Goal: Transaction & Acquisition: Purchase product/service

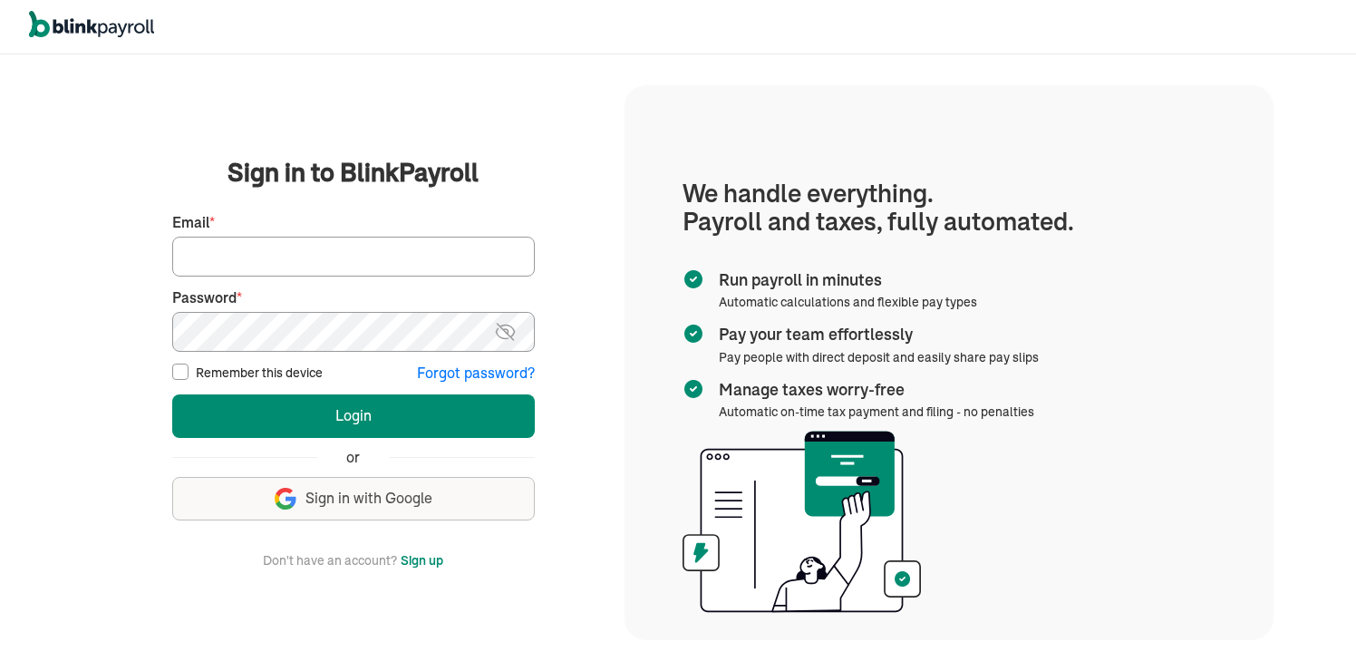
click at [217, 368] on label "Remember this device" at bounding box center [259, 373] width 127 height 18
click at [189, 368] on input "Remember this device" at bounding box center [180, 372] width 16 height 16
checkbox input "true"
click at [255, 261] on input "Email *" at bounding box center [353, 257] width 363 height 40
type input "INQUIRIES@HTWCLEANING.COM"
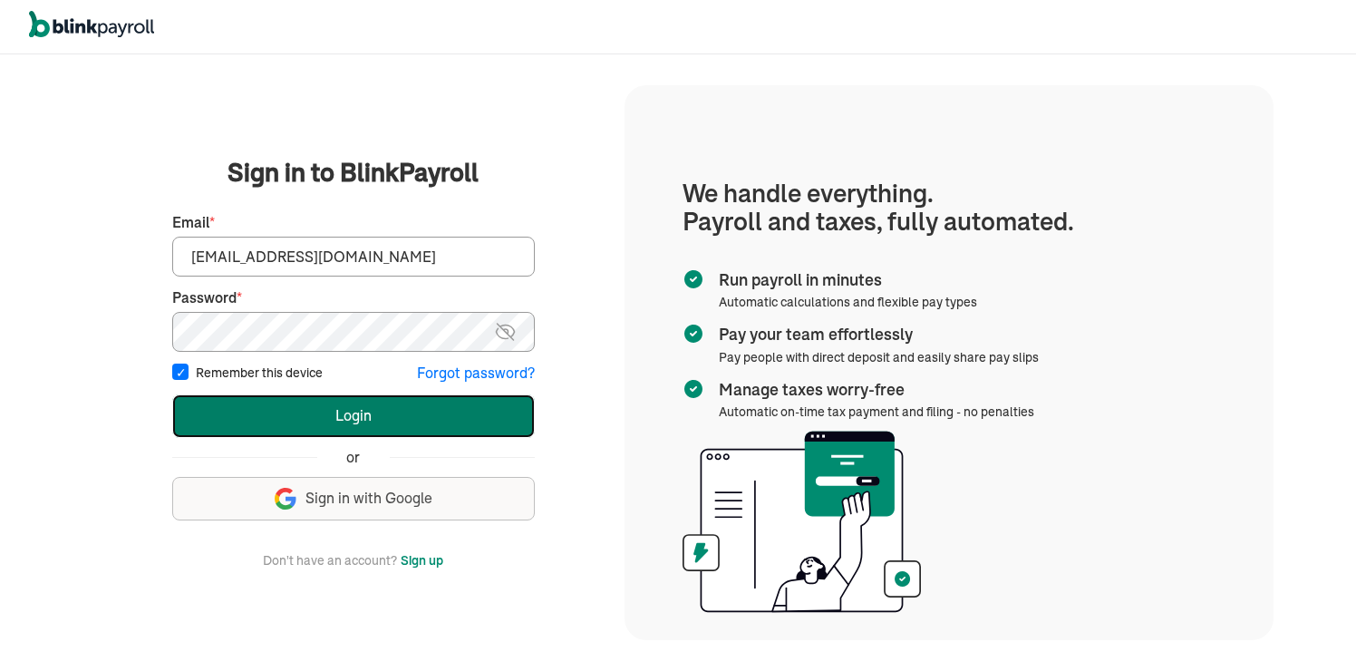
click at [362, 428] on button "Login" at bounding box center [353, 416] width 363 height 44
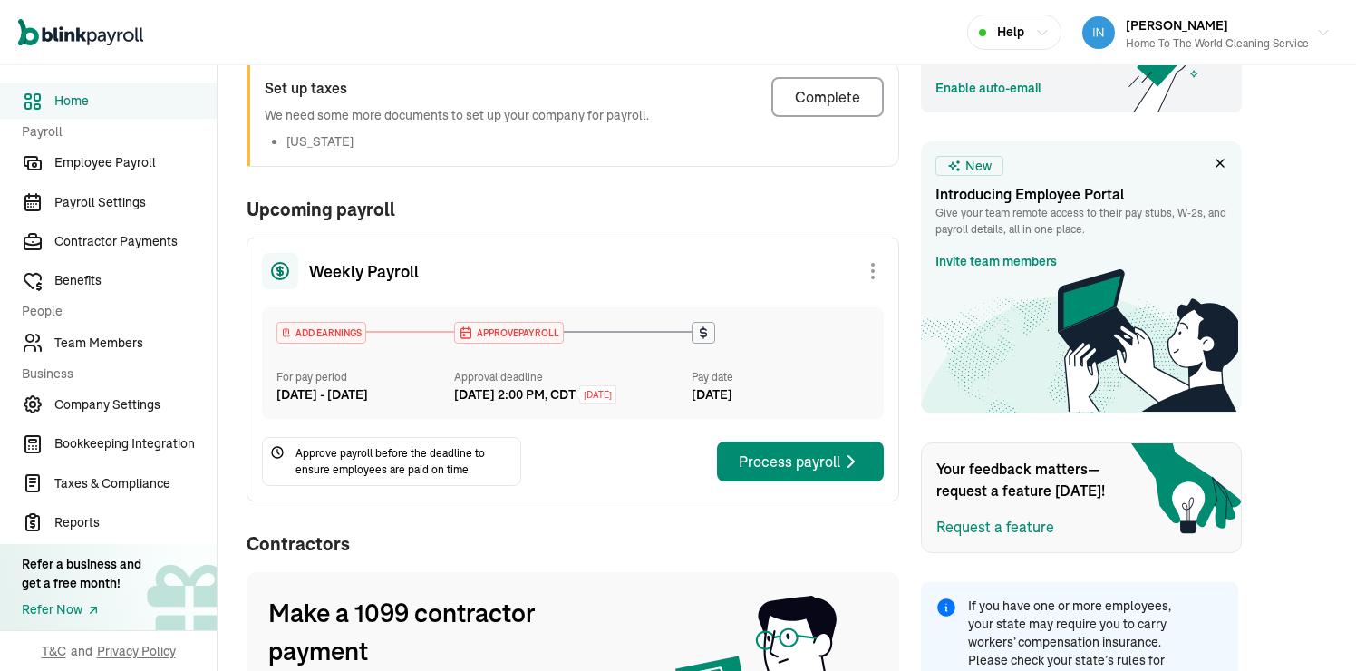
scroll to position [538, 0]
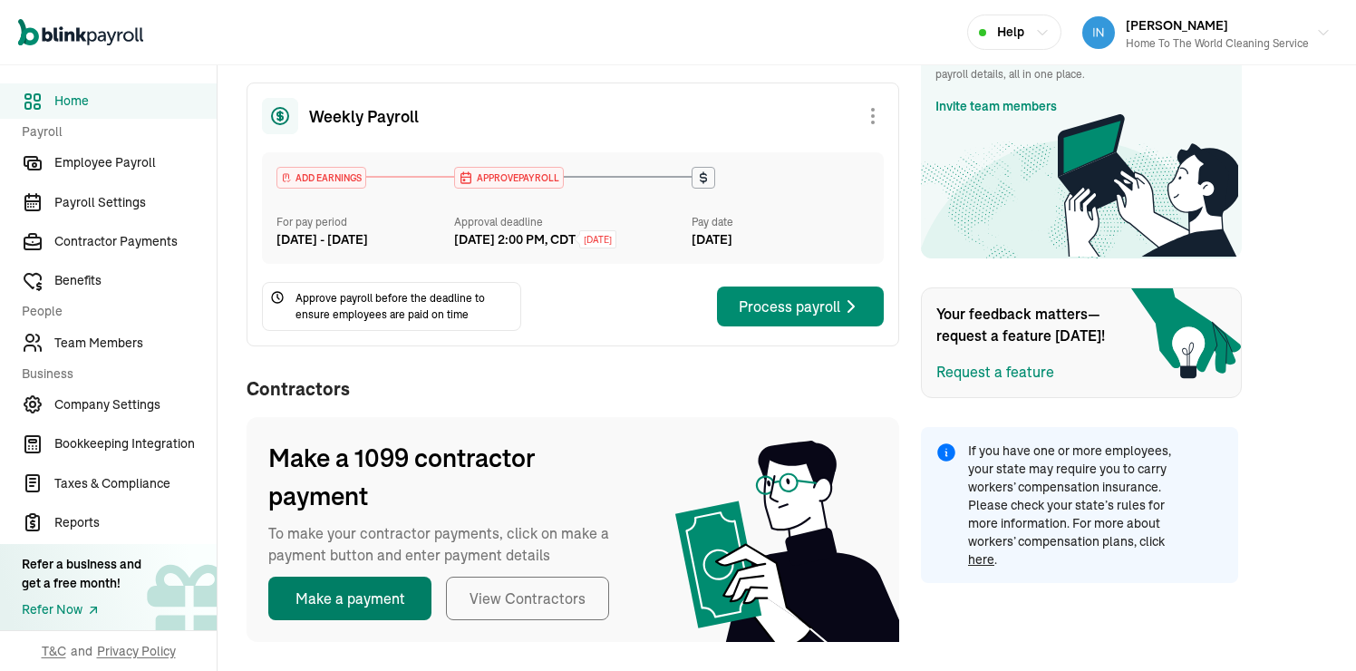
click at [359, 613] on button "Make a payment" at bounding box center [349, 599] width 163 height 44
select select "direct_deposit"
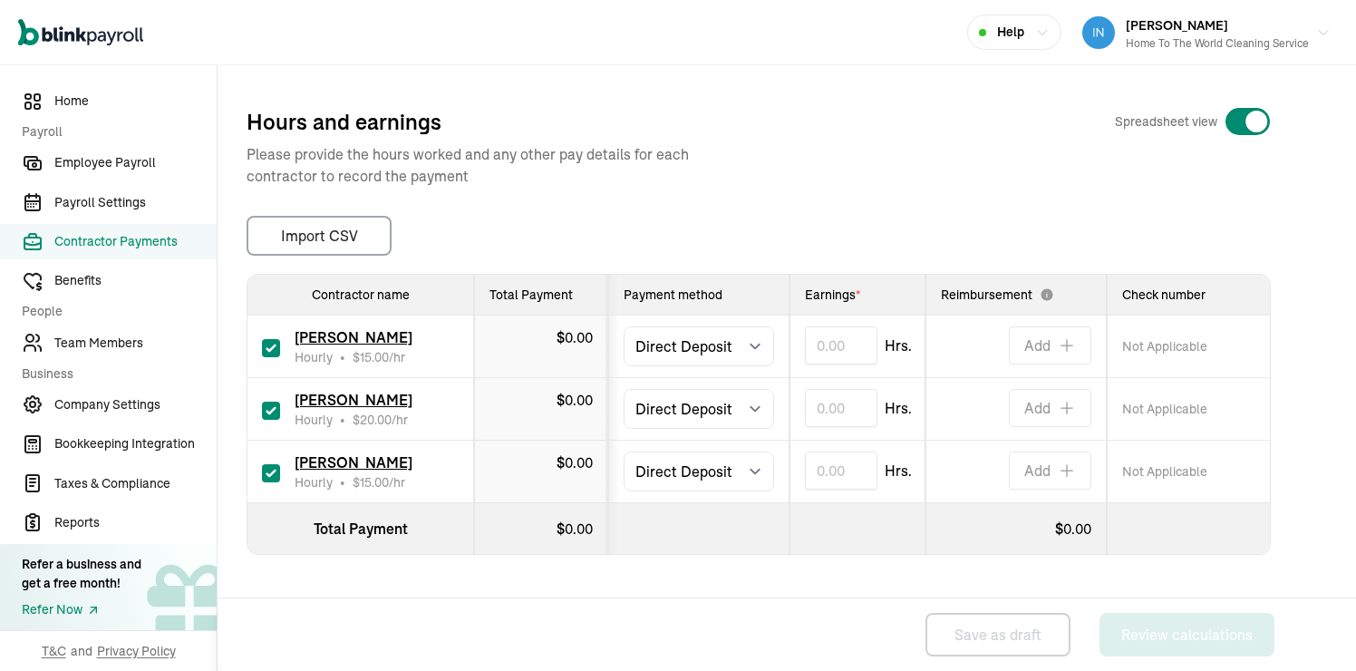
scroll to position [263, 0]
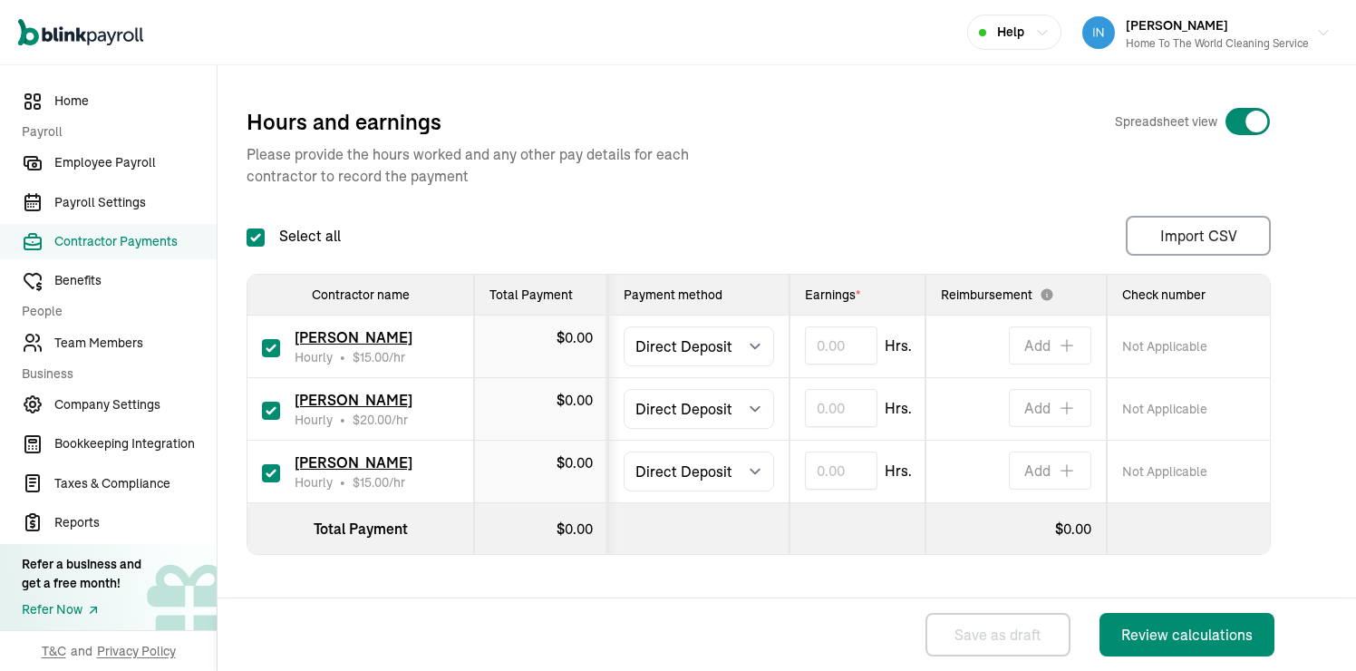
click at [277, 354] on input "checkbox" at bounding box center [271, 348] width 18 height 18
checkbox input "false"
type input "0.00"
click at [267, 467] on input "checkbox" at bounding box center [271, 473] width 18 height 18
checkbox input "false"
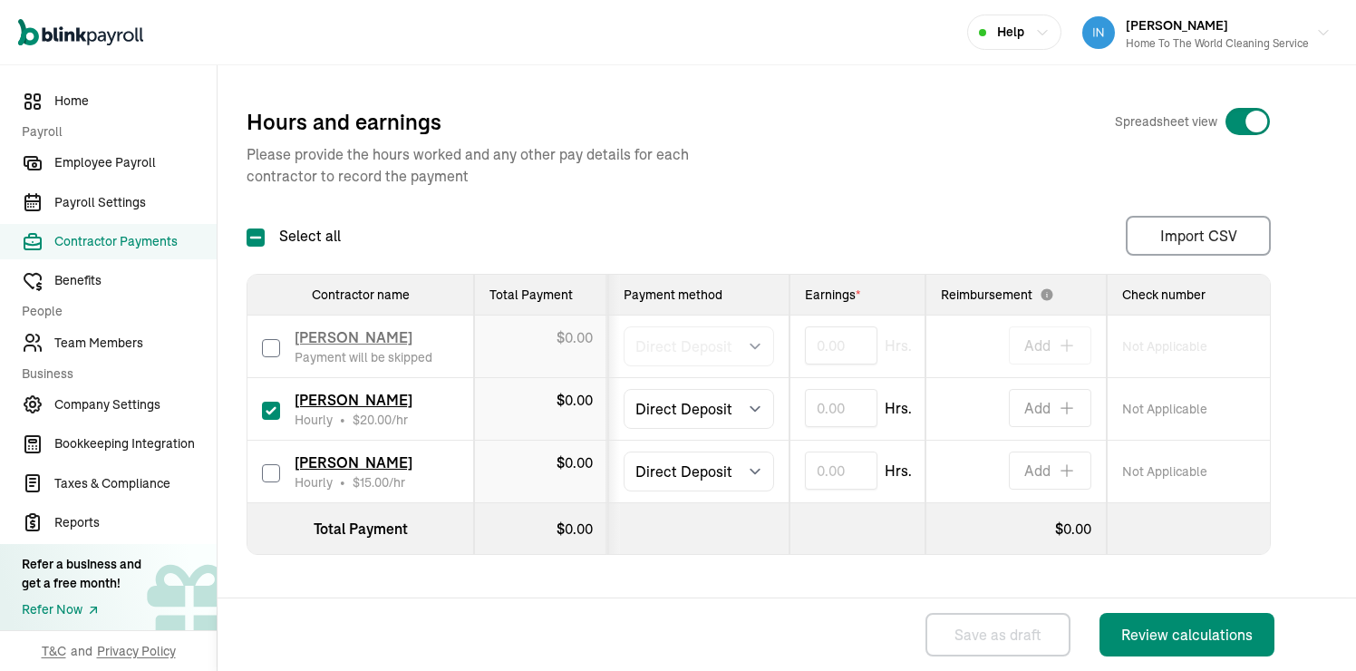
type input "0.00"
click at [854, 400] on input "text" at bounding box center [841, 408] width 73 height 38
type input "7.13"
click at [865, 550] on th at bounding box center [858, 529] width 136 height 52
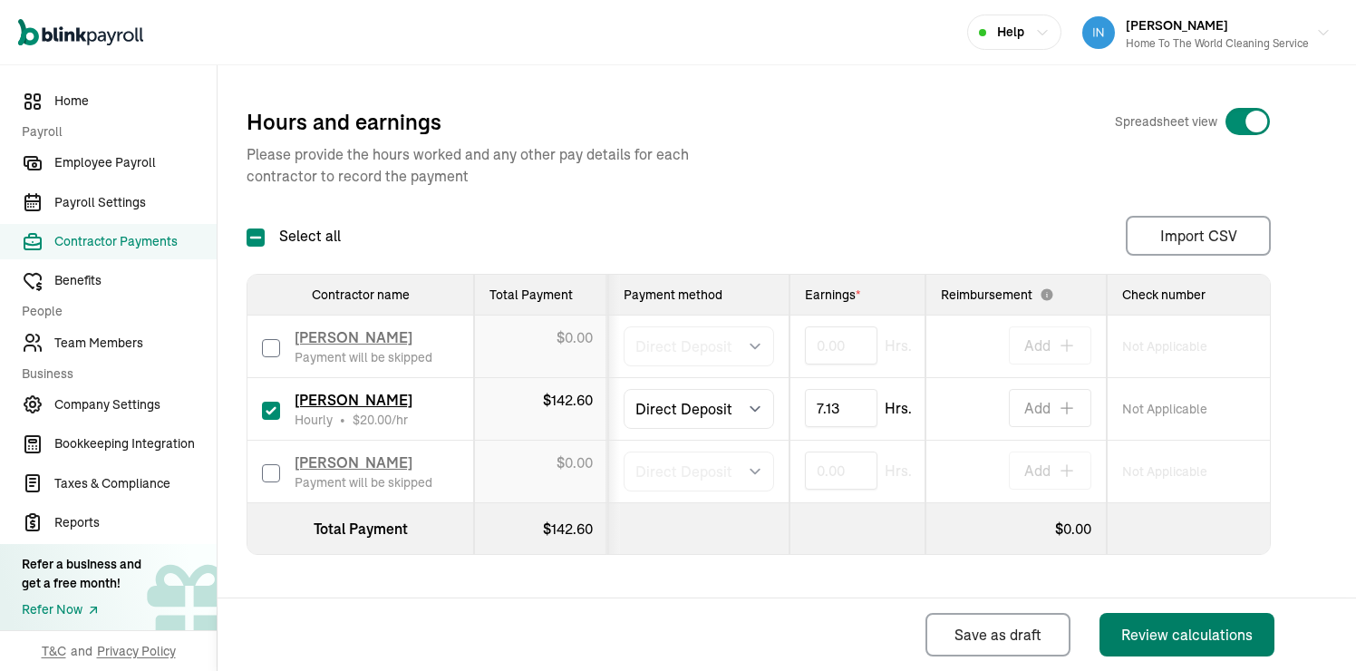
click at [1206, 638] on div "Review calculations" at bounding box center [1186, 635] width 131 height 22
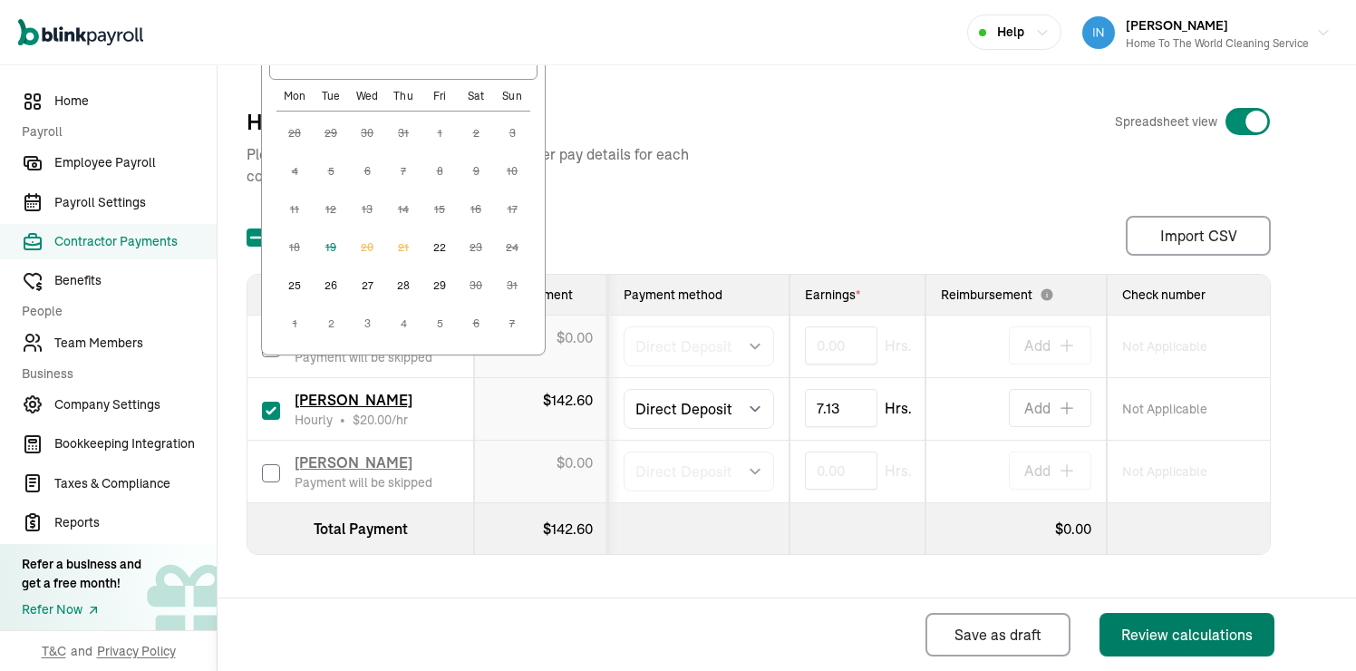
scroll to position [241, 0]
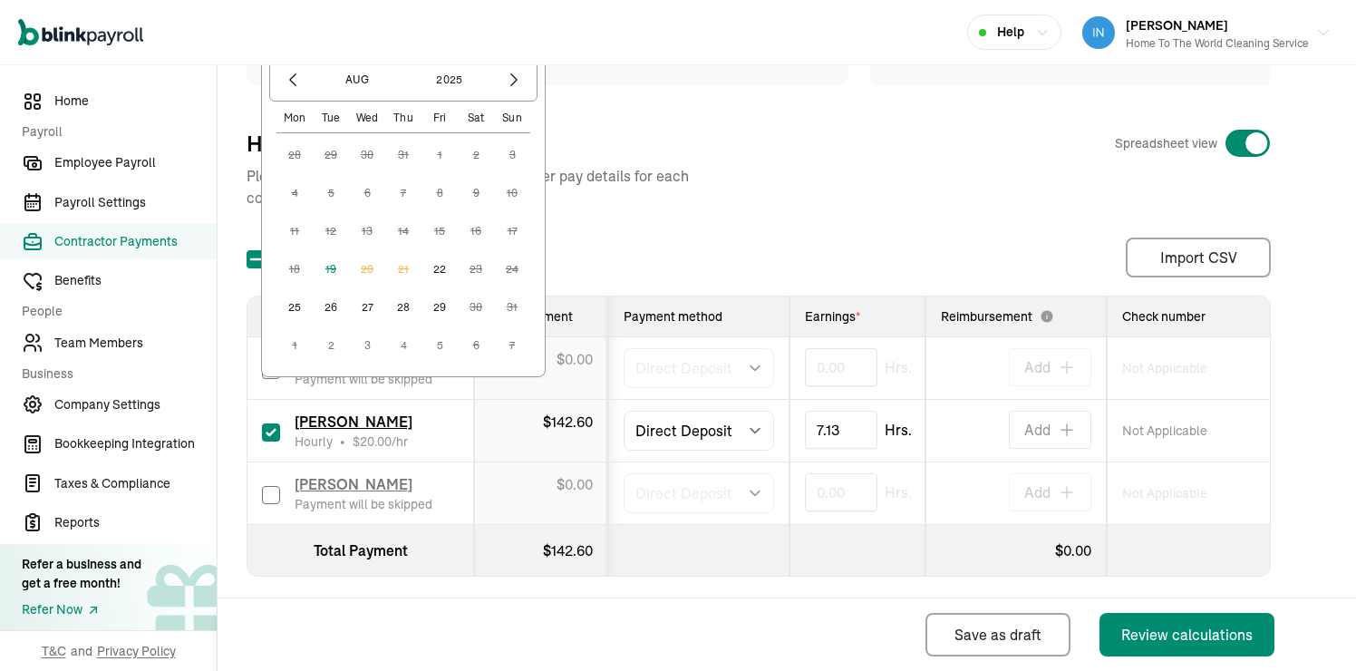
click at [443, 268] on button "22" at bounding box center [440, 269] width 36 height 36
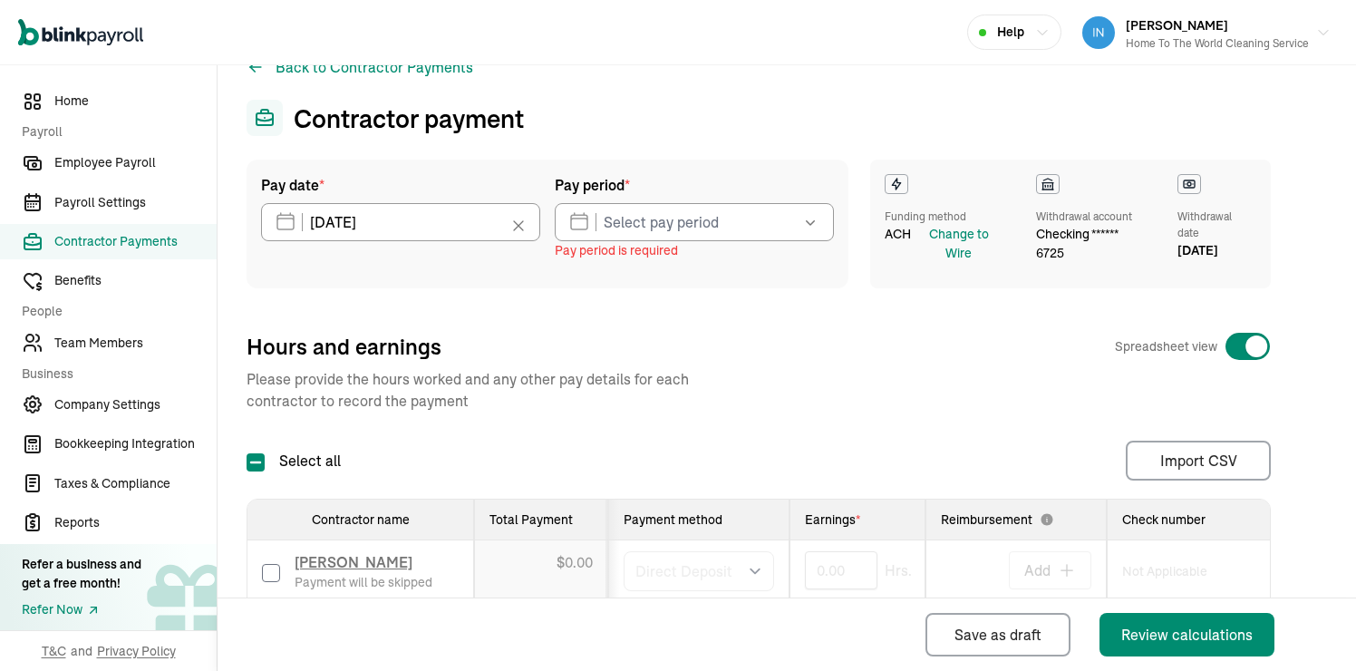
scroll to position [0, 0]
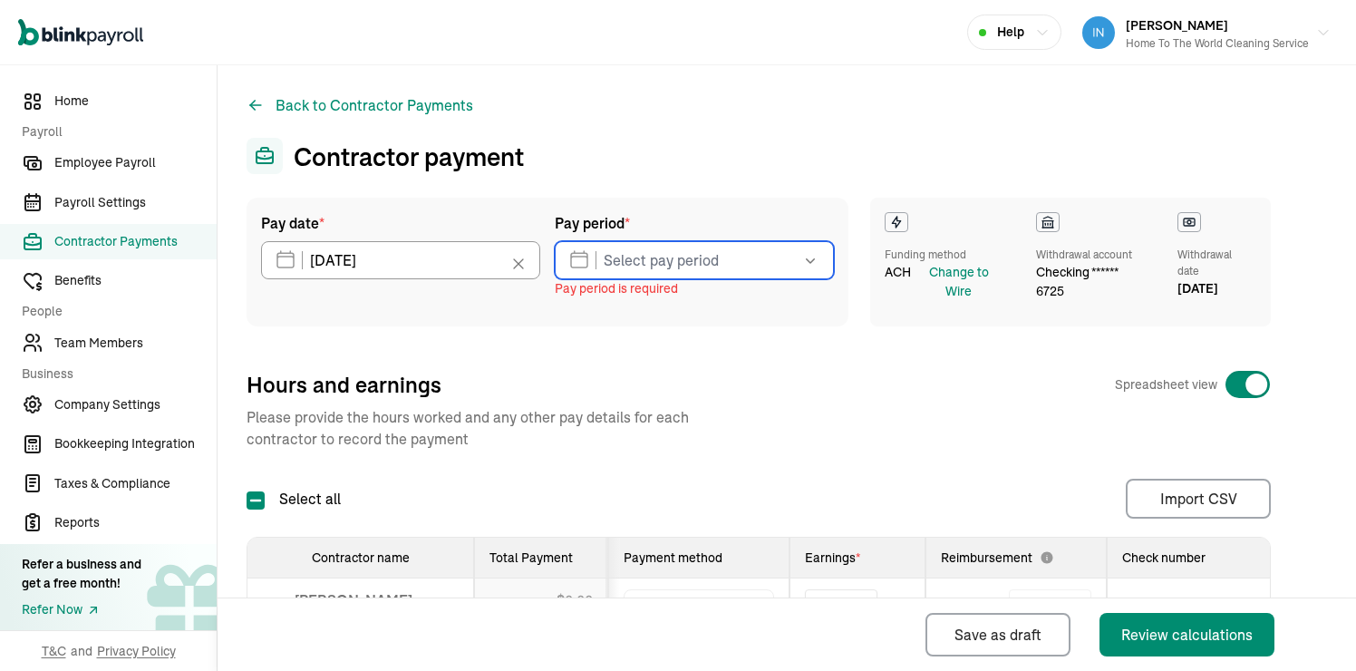
click at [650, 270] on input "text" at bounding box center [694, 260] width 279 height 38
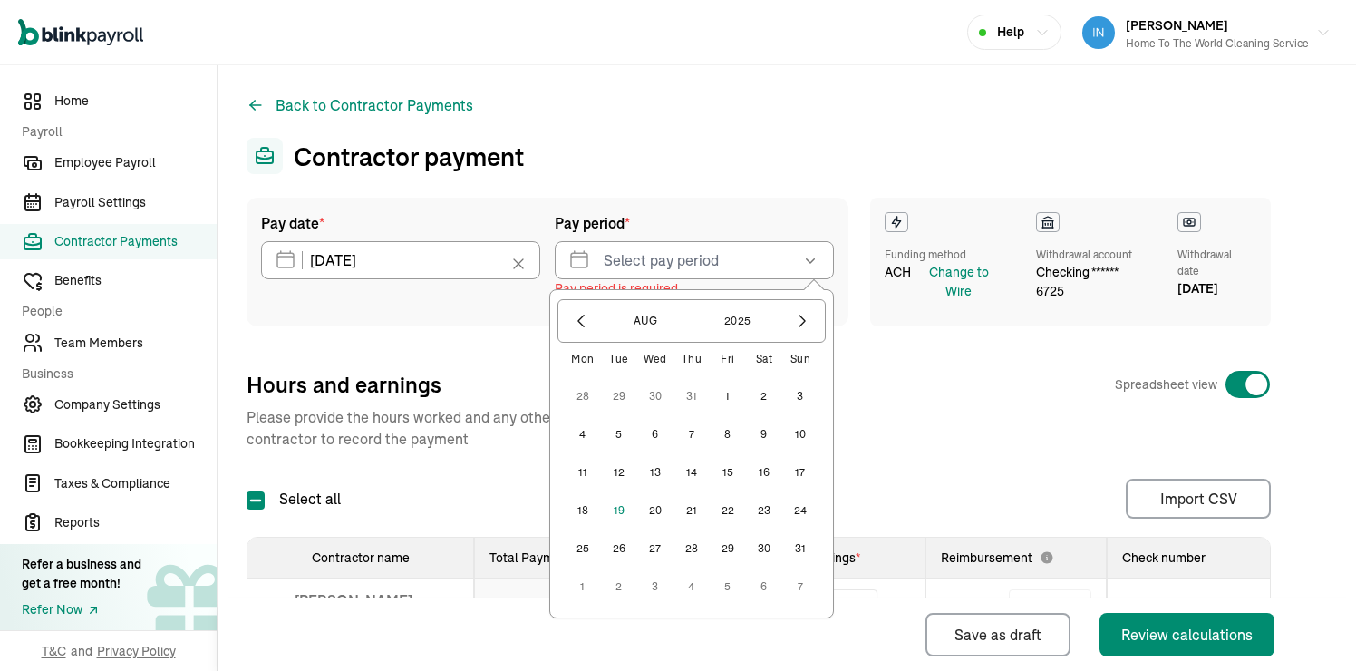
click at [804, 432] on button "10" at bounding box center [800, 434] width 36 height 36
click at [764, 474] on button "16" at bounding box center [764, 472] width 36 height 36
type input "[DATE] ~ [DATE]"
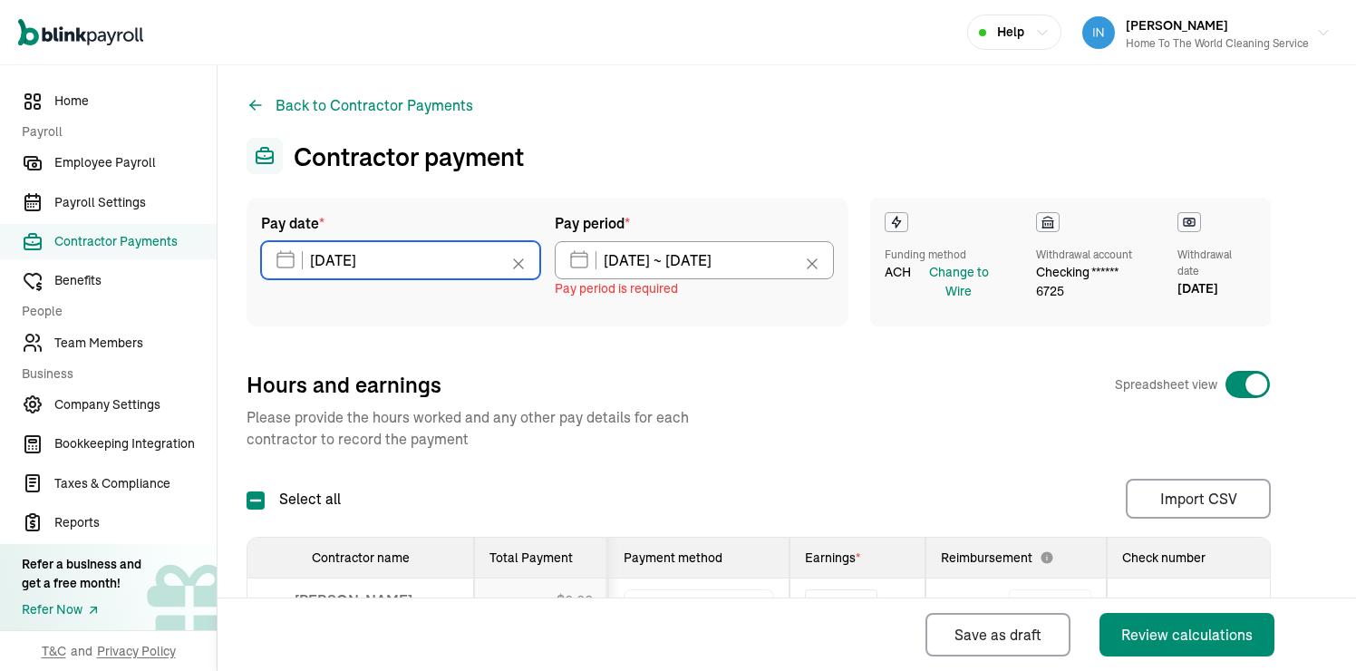
click at [454, 267] on input "[DATE]" at bounding box center [400, 260] width 279 height 38
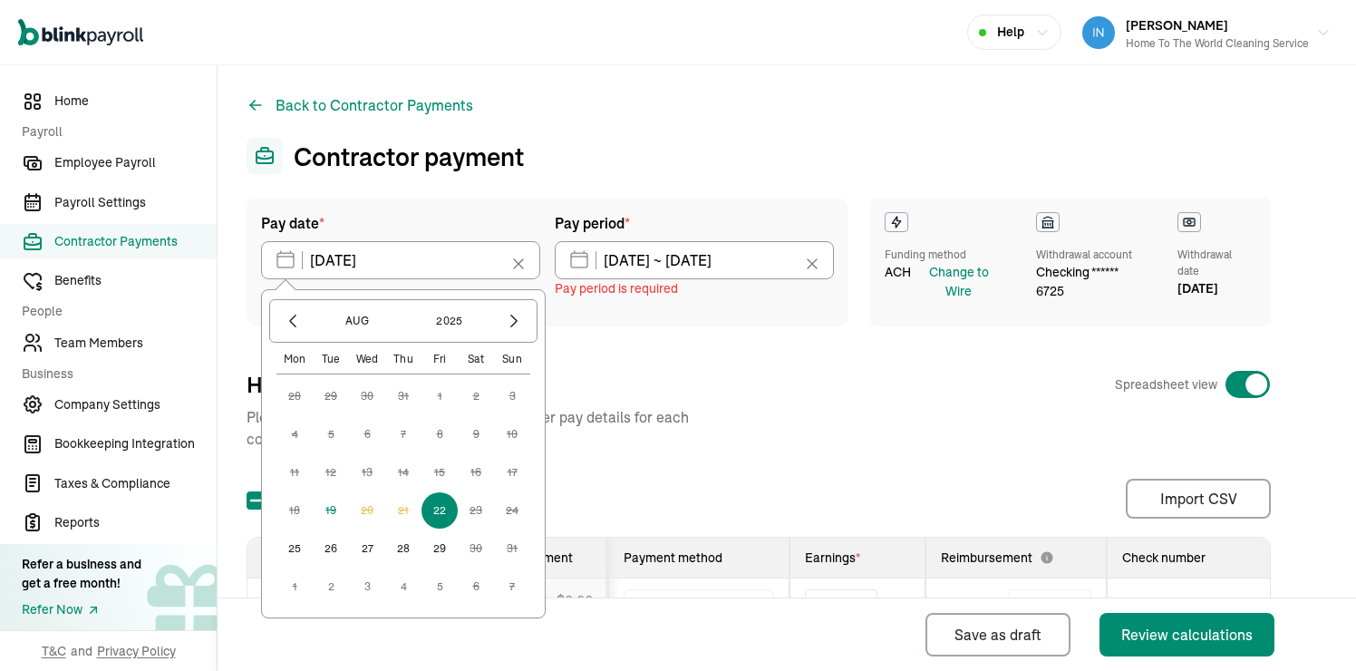
click at [439, 518] on button "22" at bounding box center [440, 510] width 36 height 36
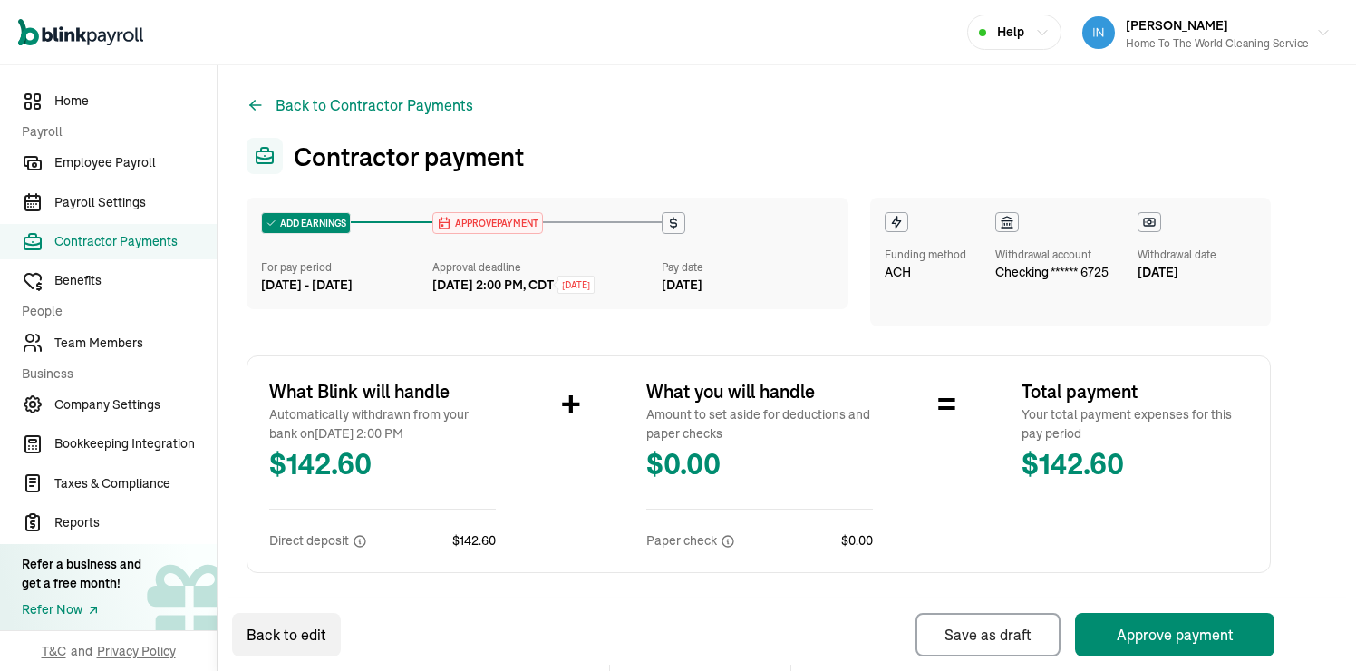
click at [1060, 286] on div "Withdrawal account checking ****** 6725" at bounding box center [1051, 262] width 113 height 100
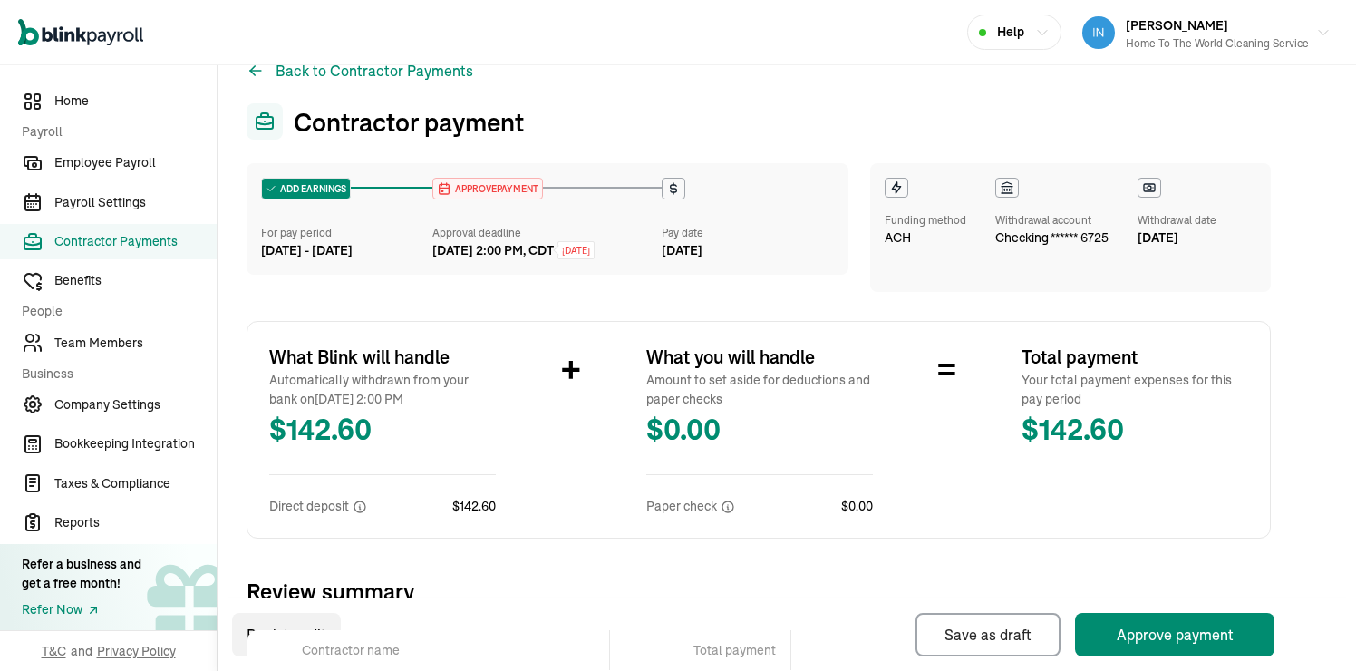
scroll to position [273, 0]
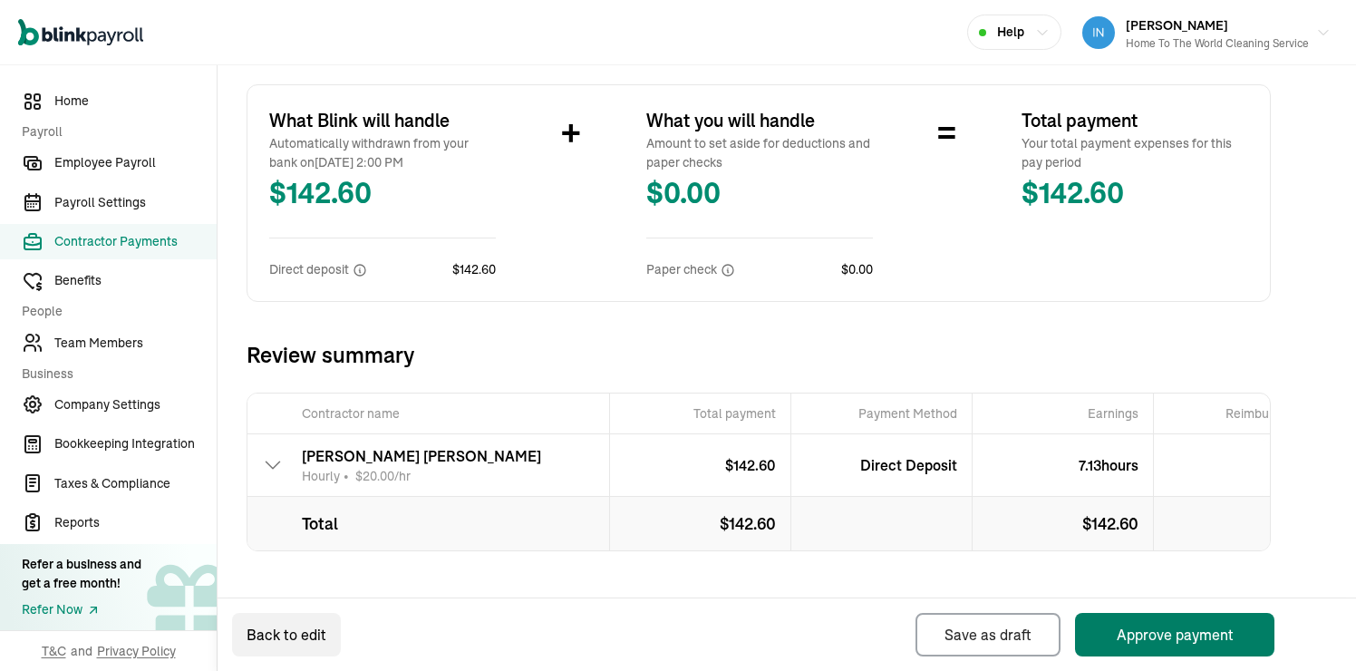
click at [1158, 639] on button "Approve payment" at bounding box center [1174, 635] width 199 height 44
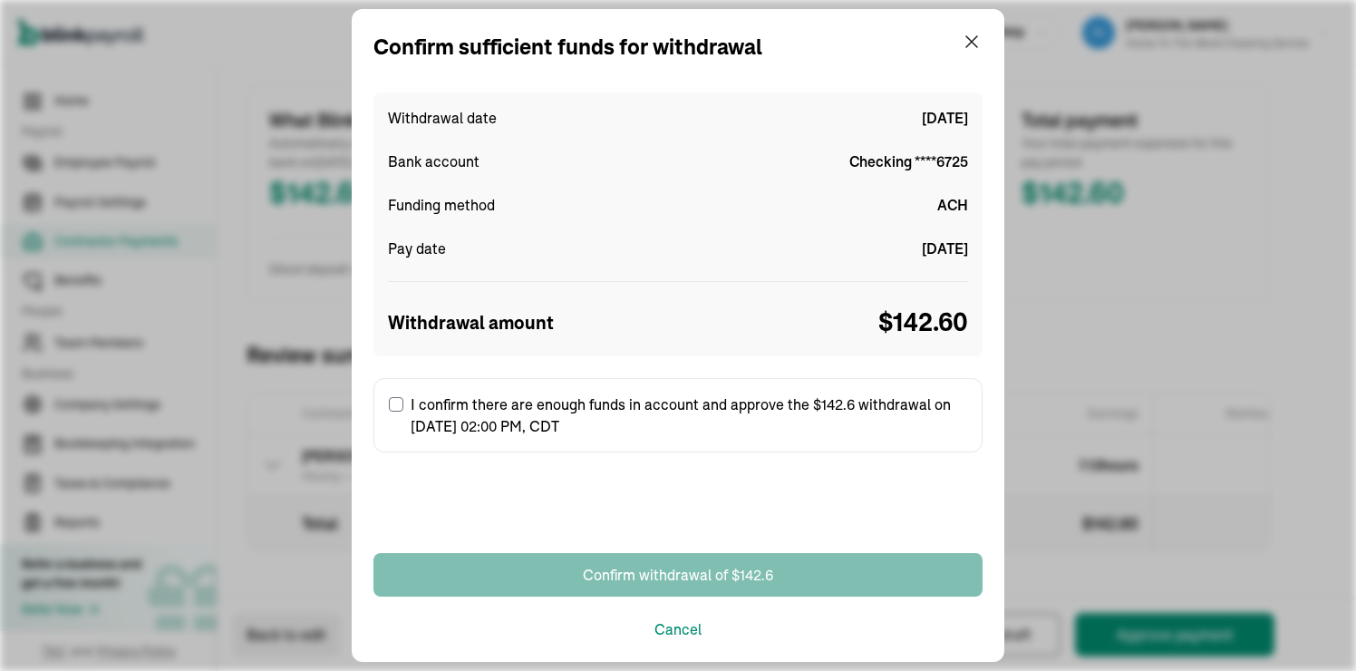
click at [422, 410] on label "I confirm there are enough funds in account and approve the $142.6 withdrawal o…" at bounding box center [677, 415] width 609 height 74
click at [403, 410] on input "I confirm there are enough funds in account and approve the $142.6 withdrawal o…" at bounding box center [396, 404] width 15 height 15
checkbox input "true"
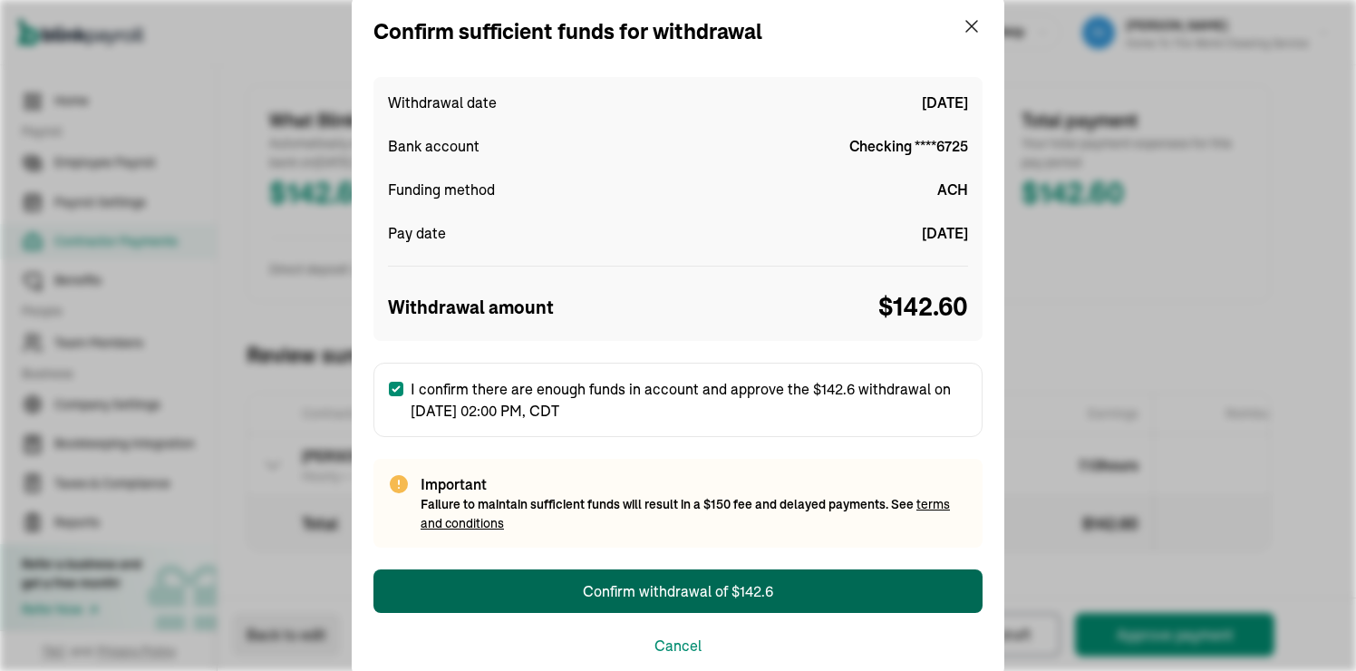
click at [652, 596] on div "Confirm withdrawal of $142.6" at bounding box center [678, 591] width 190 height 22
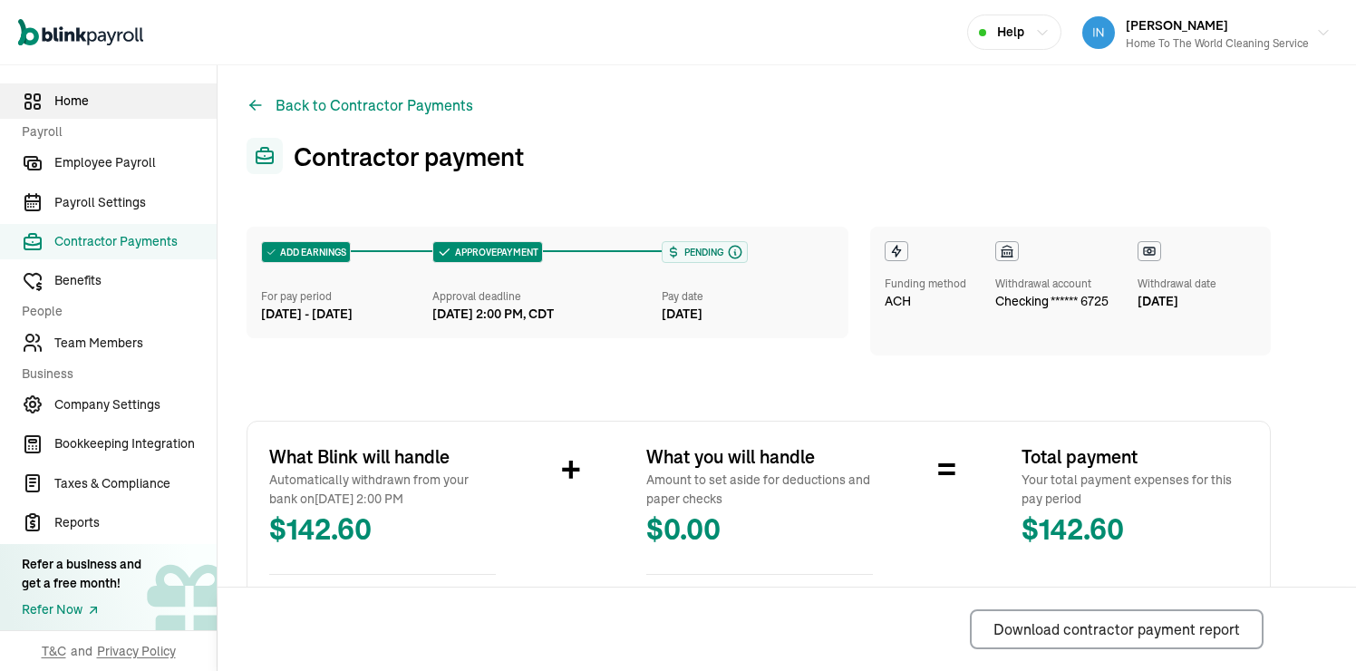
click at [74, 109] on span "Home" at bounding box center [135, 101] width 162 height 19
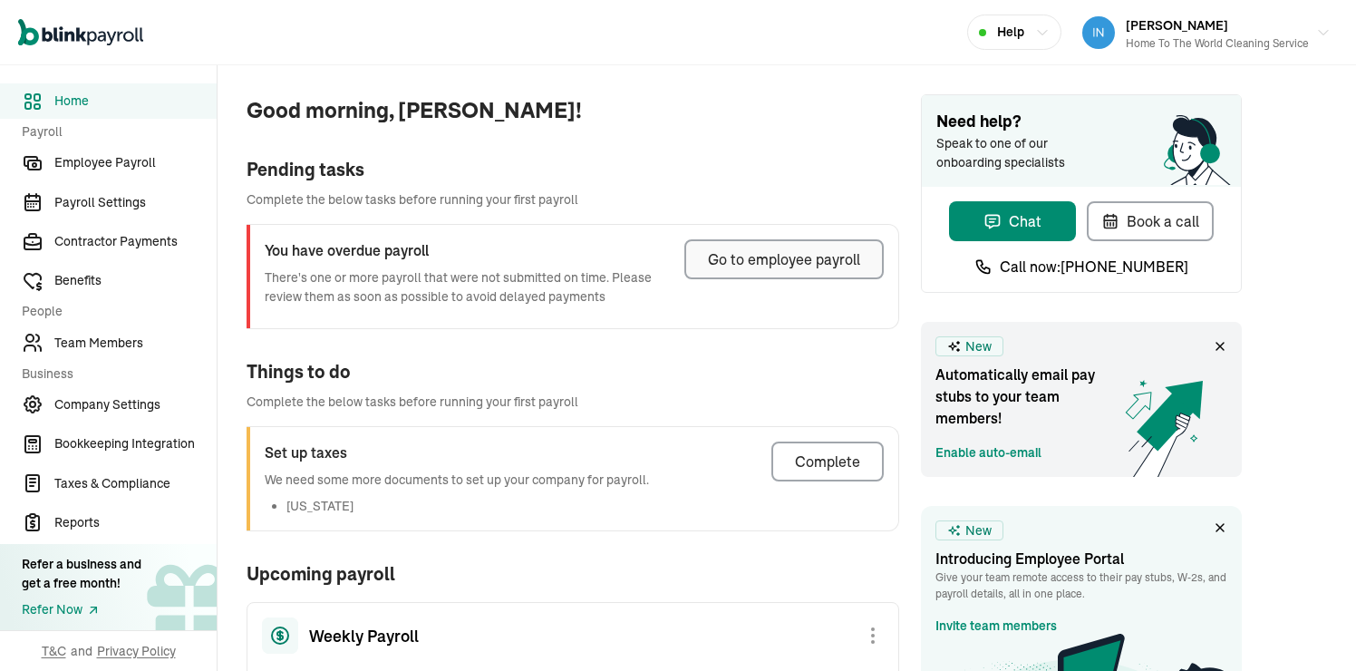
click at [857, 270] on button "Go to employee payroll" at bounding box center [783, 259] width 199 height 40
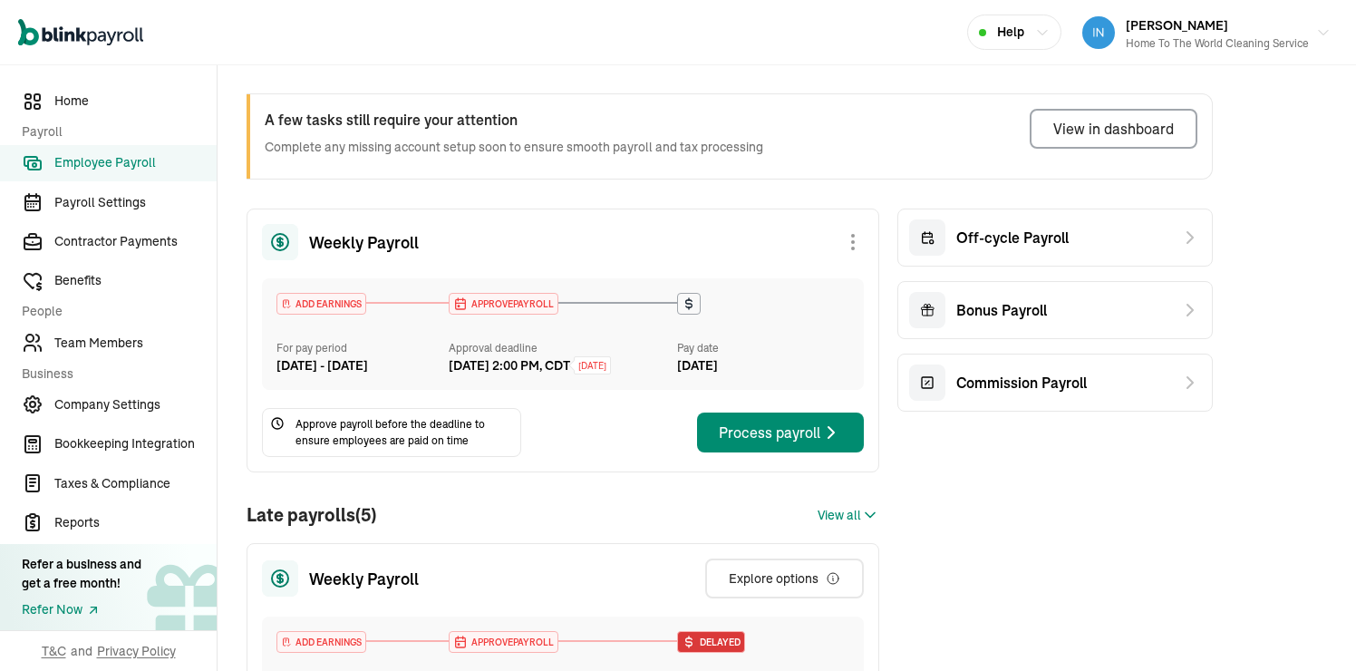
scroll to position [58, 0]
click at [117, 213] on link "Payroll Settings" at bounding box center [108, 202] width 217 height 35
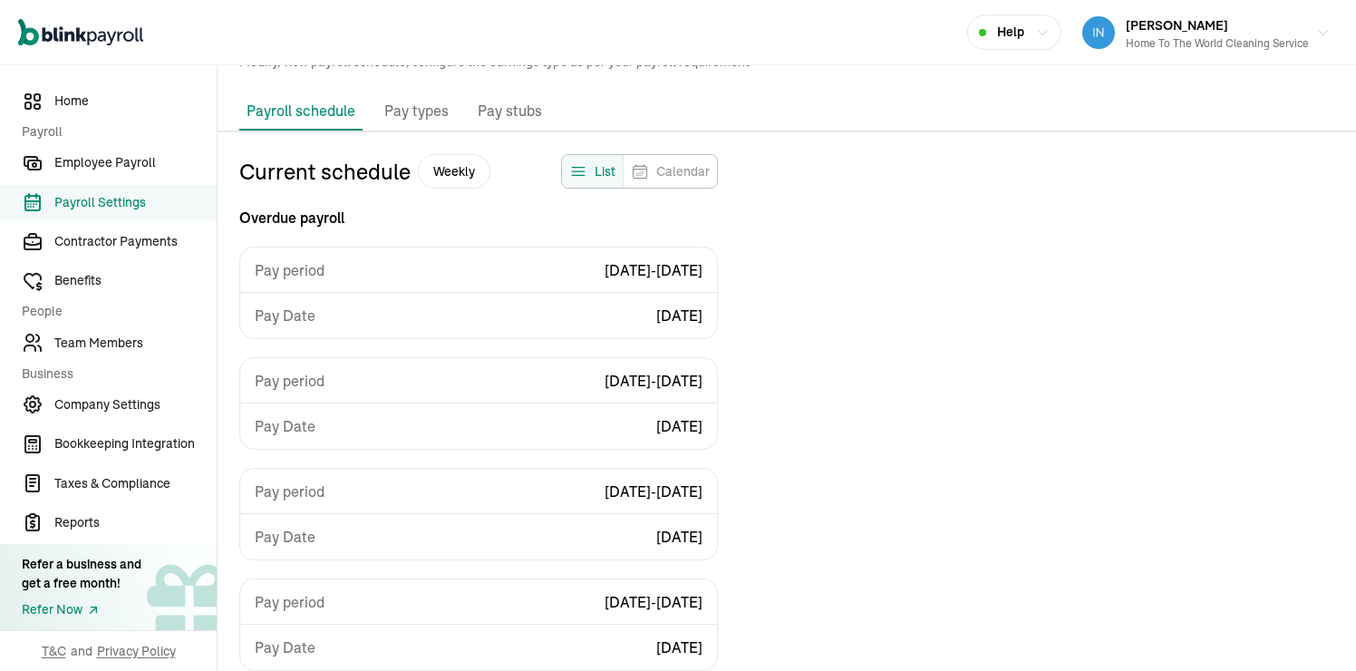
scroll to position [56, 0]
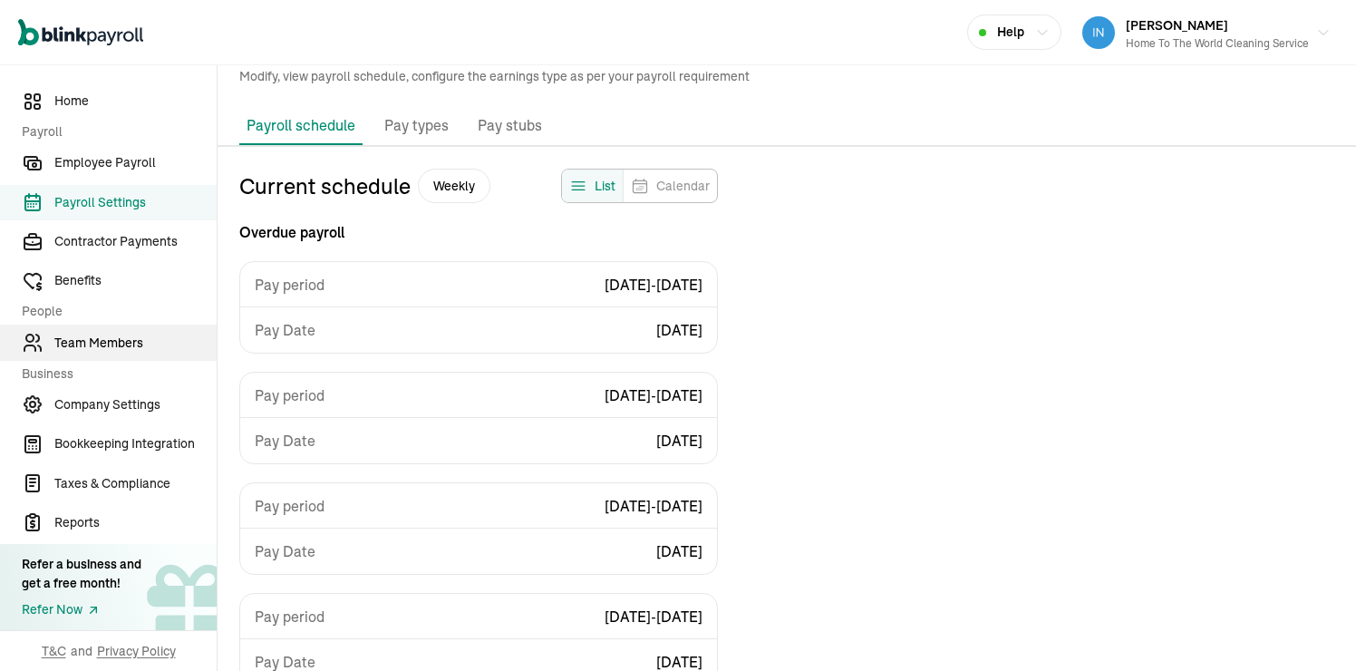
click at [111, 352] on span "Team Members" at bounding box center [135, 343] width 162 height 19
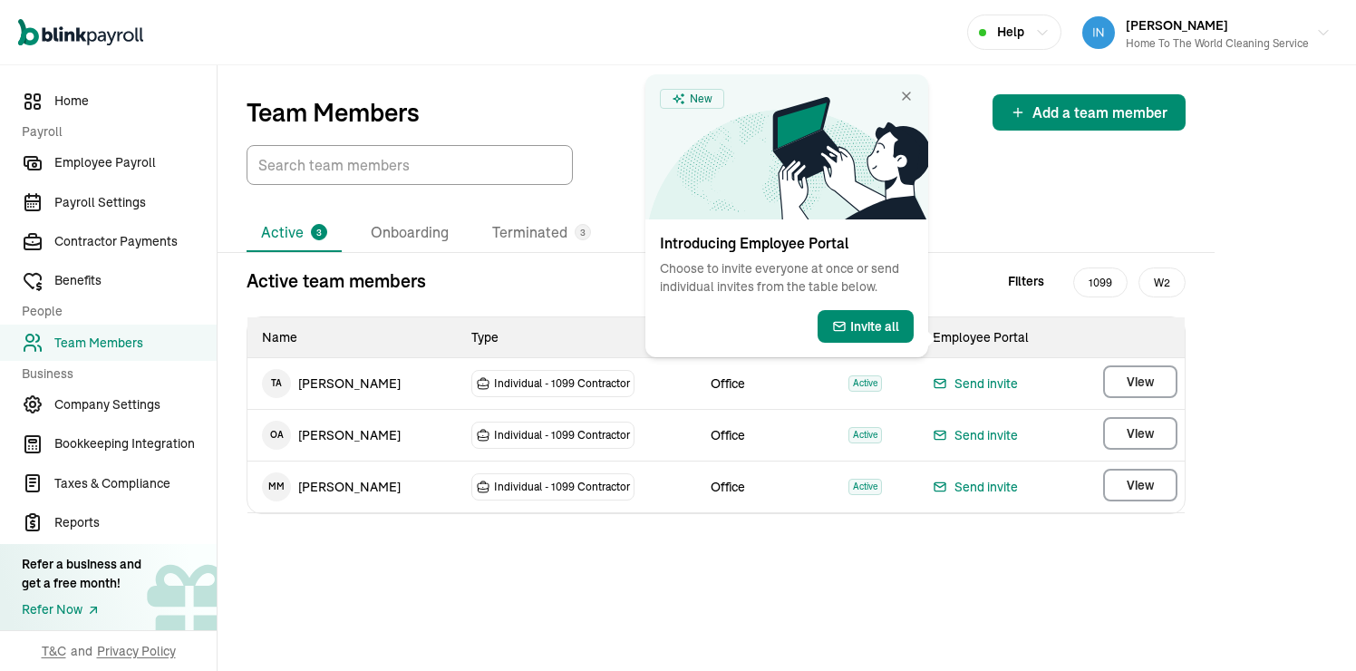
click at [907, 105] on icon at bounding box center [850, 158] width 156 height 122
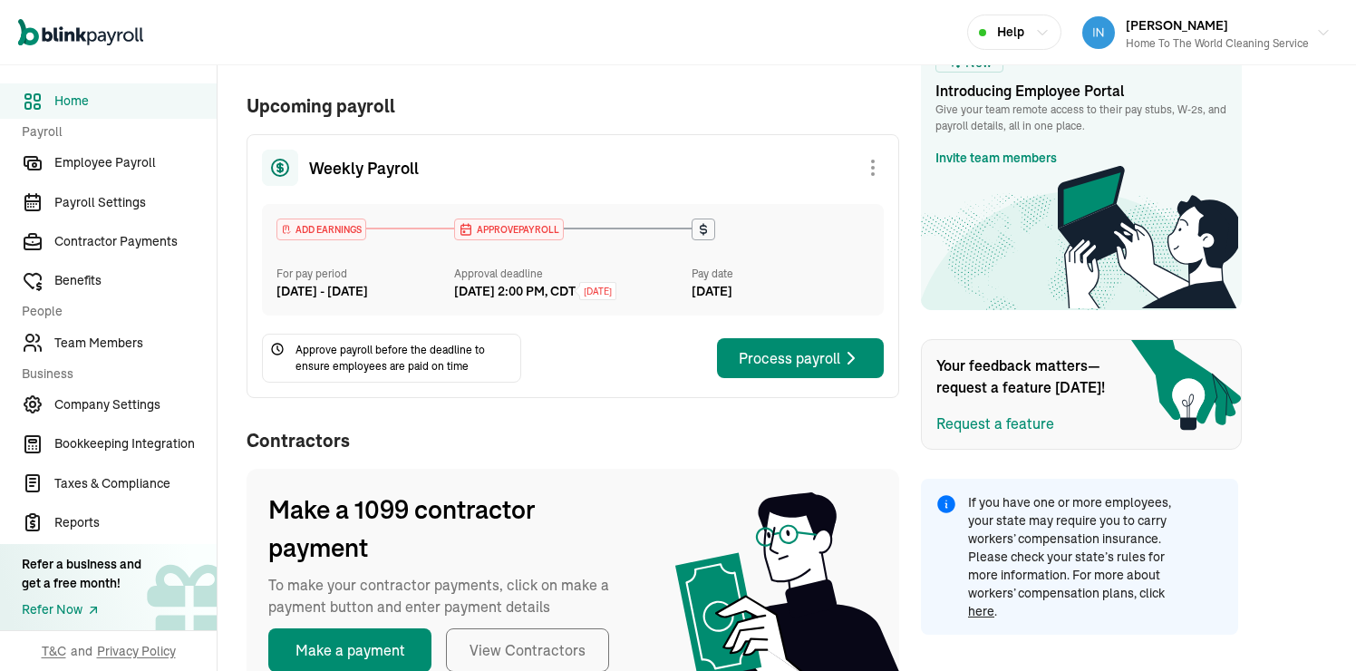
scroll to position [538, 0]
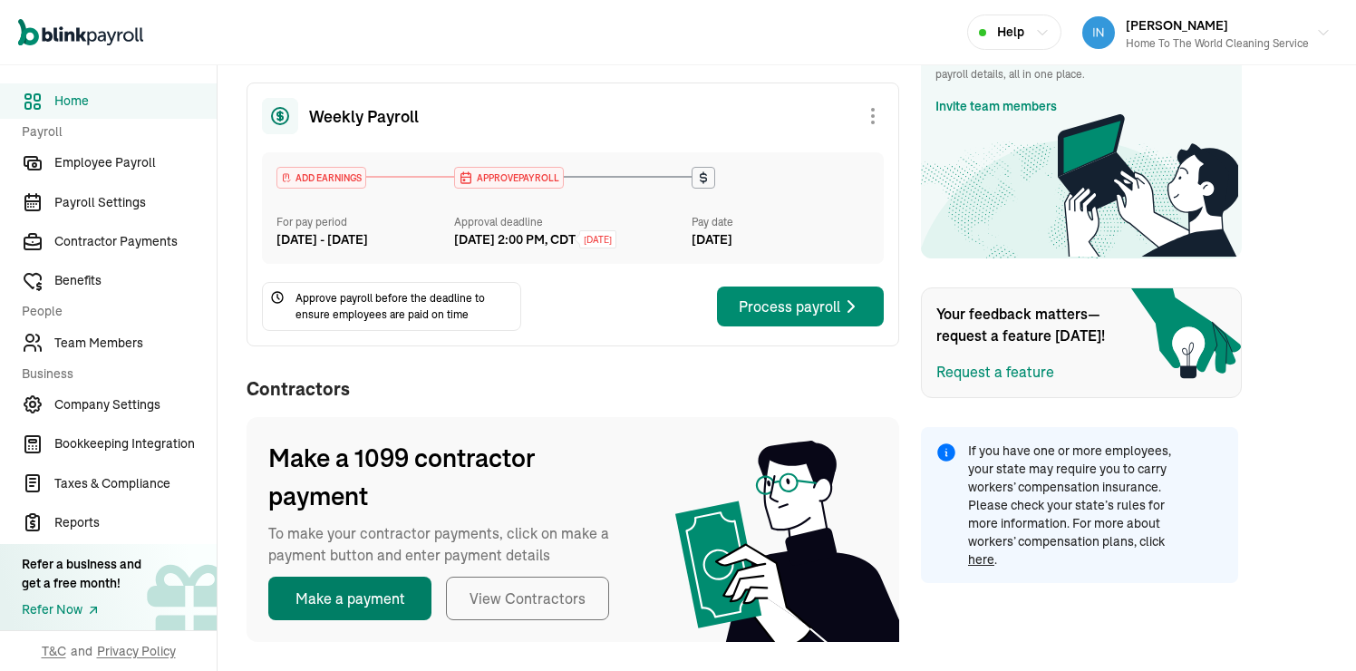
click at [359, 613] on button "Make a payment" at bounding box center [349, 599] width 163 height 44
select select "direct_deposit"
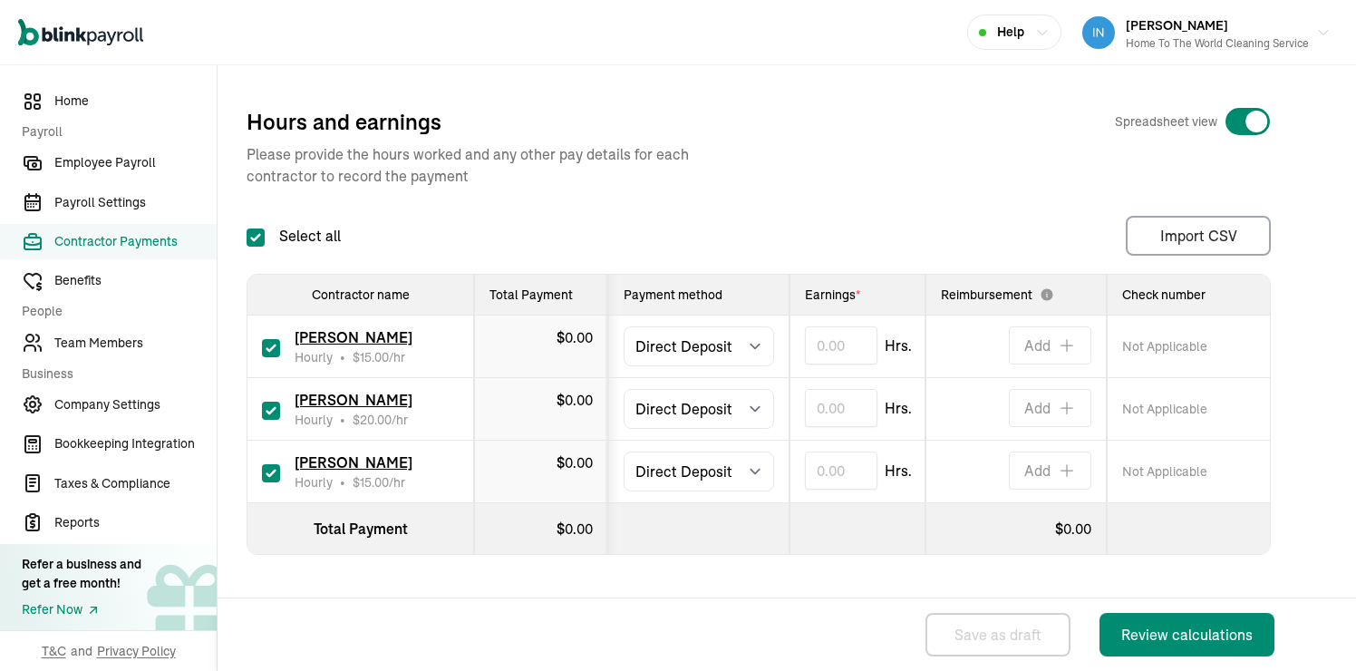
checkbox input "true"
click at [277, 354] on input "checkbox" at bounding box center [271, 348] width 18 height 18
checkbox input "false"
type input "0.00"
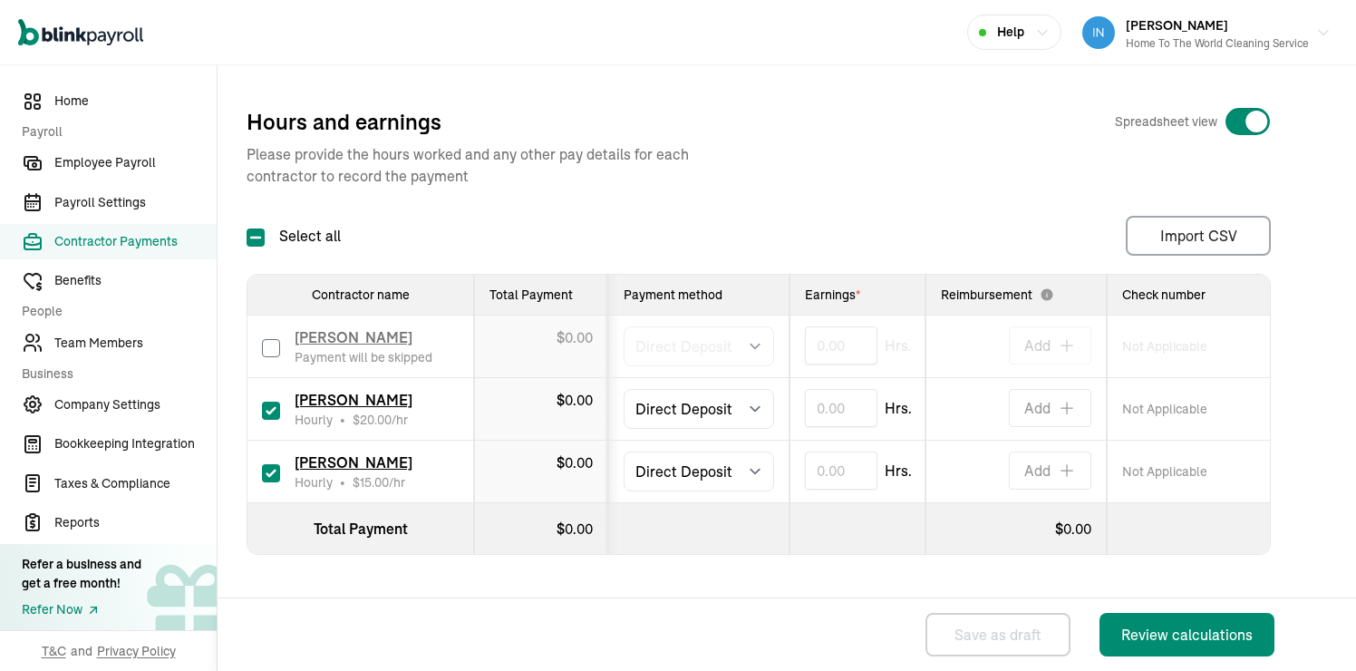
click at [267, 467] on input "checkbox" at bounding box center [271, 473] width 18 height 18
checkbox input "false"
type input "0.00"
click at [854, 400] on input "text" at bounding box center [841, 408] width 73 height 38
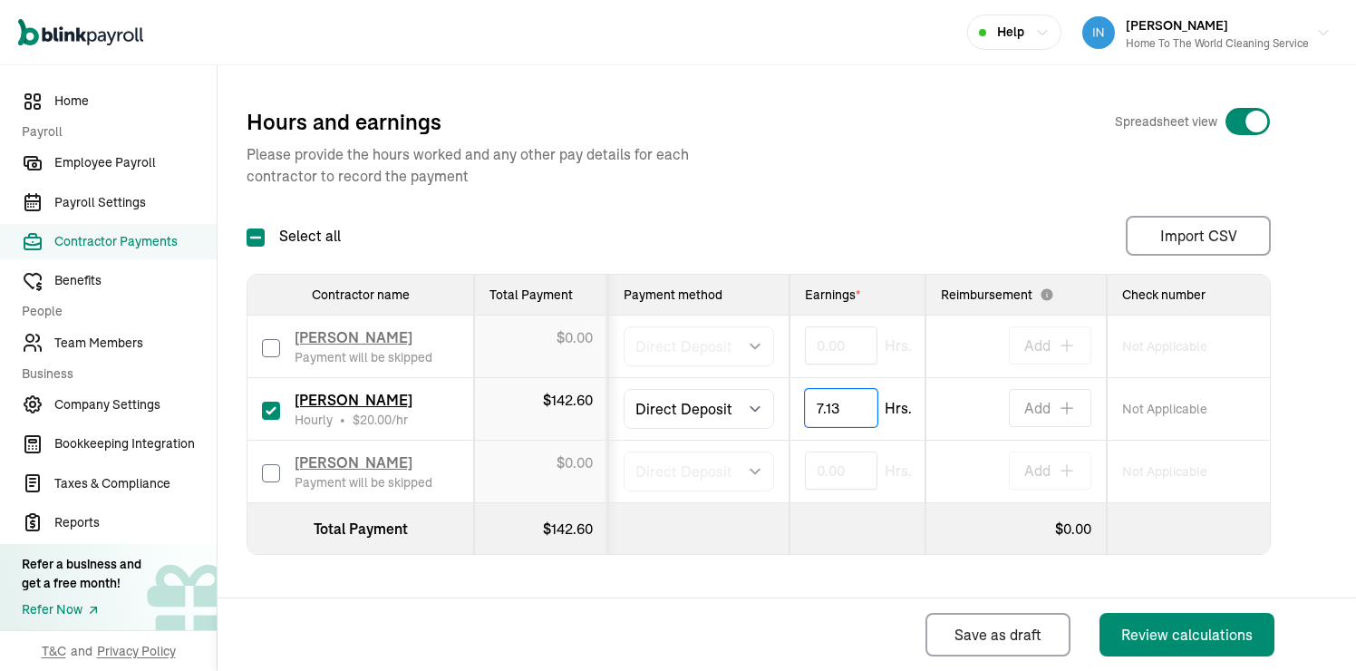
type input "7.13"
click at [865, 550] on th at bounding box center [858, 529] width 136 height 52
click at [1206, 638] on div "Review calculations" at bounding box center [1186, 635] width 131 height 22
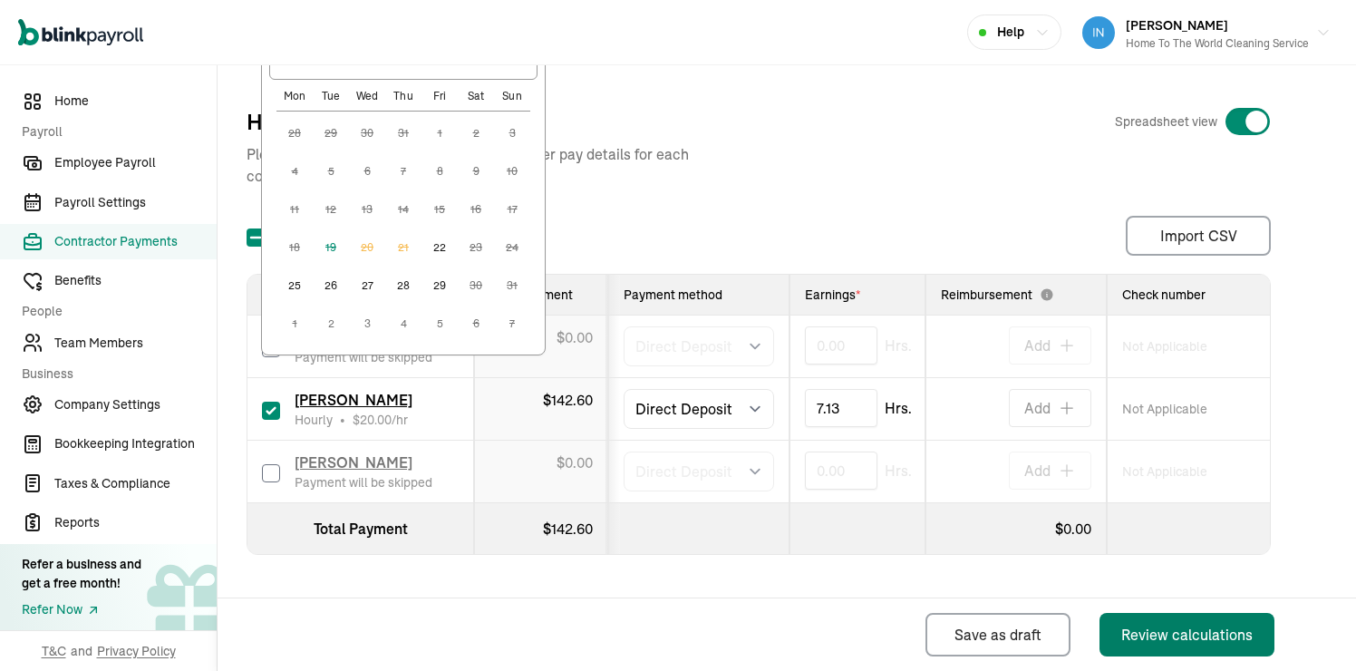
scroll to position [241, 0]
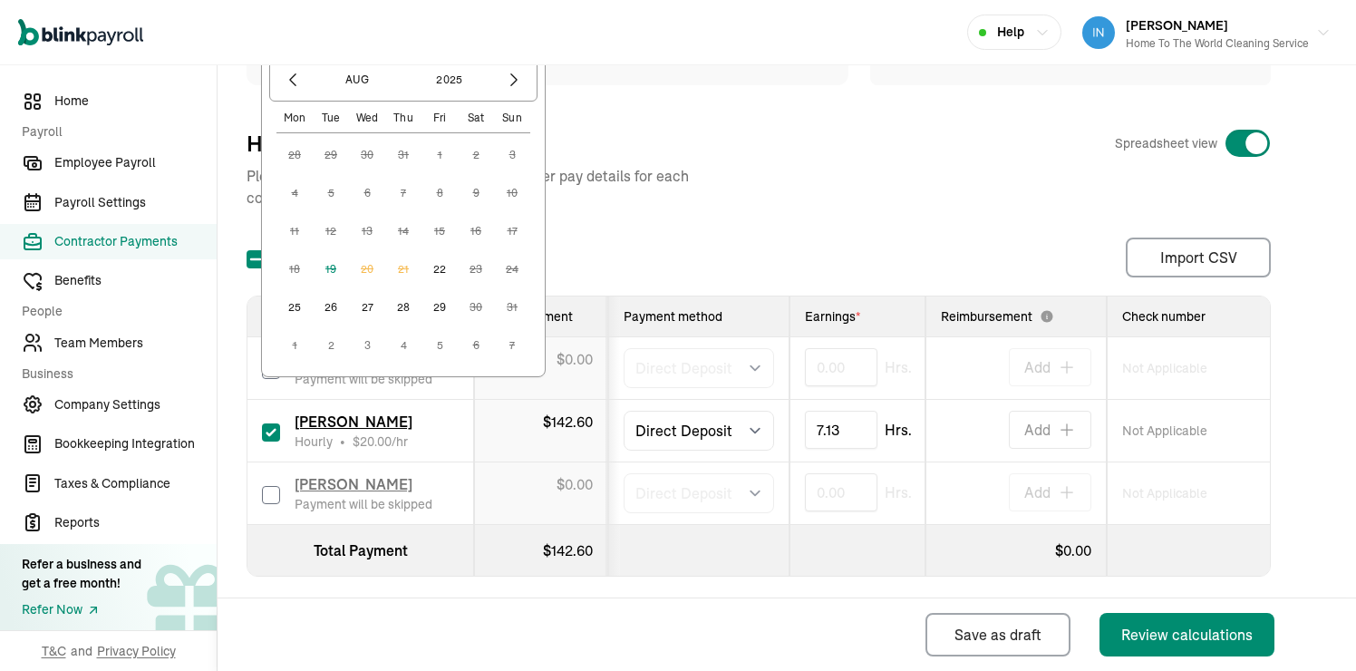
click at [443, 268] on button "22" at bounding box center [440, 269] width 36 height 36
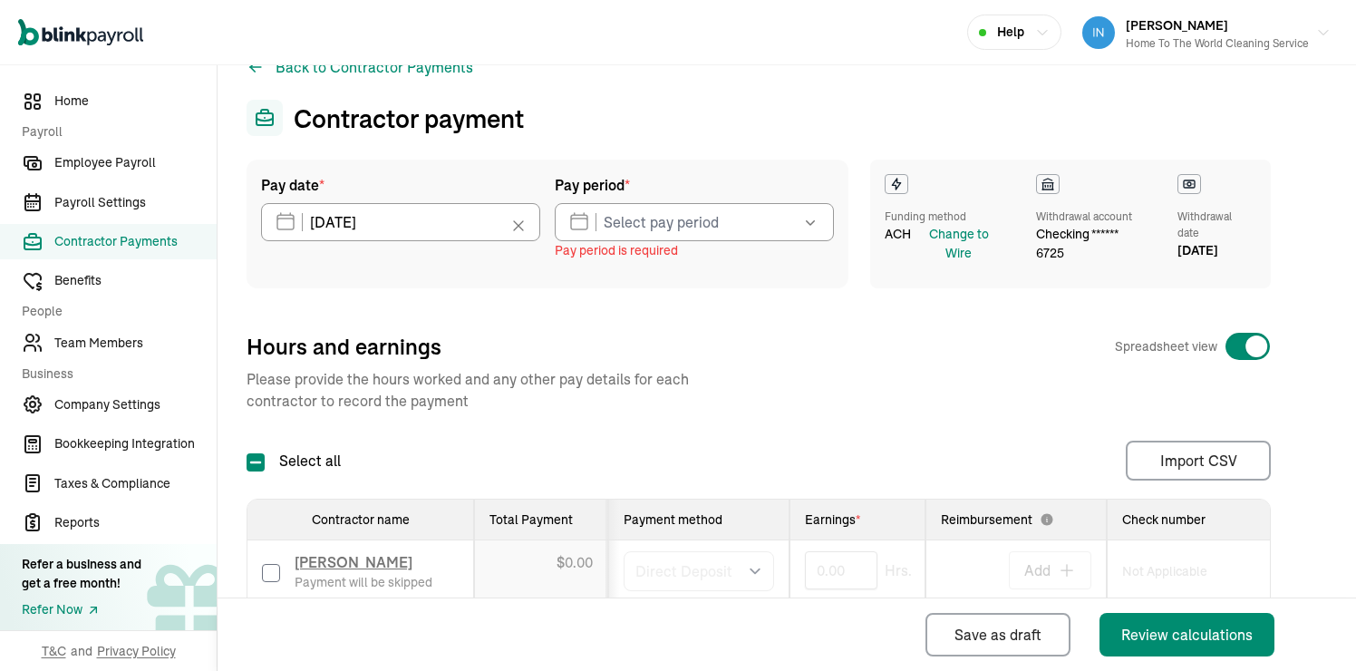
scroll to position [0, 0]
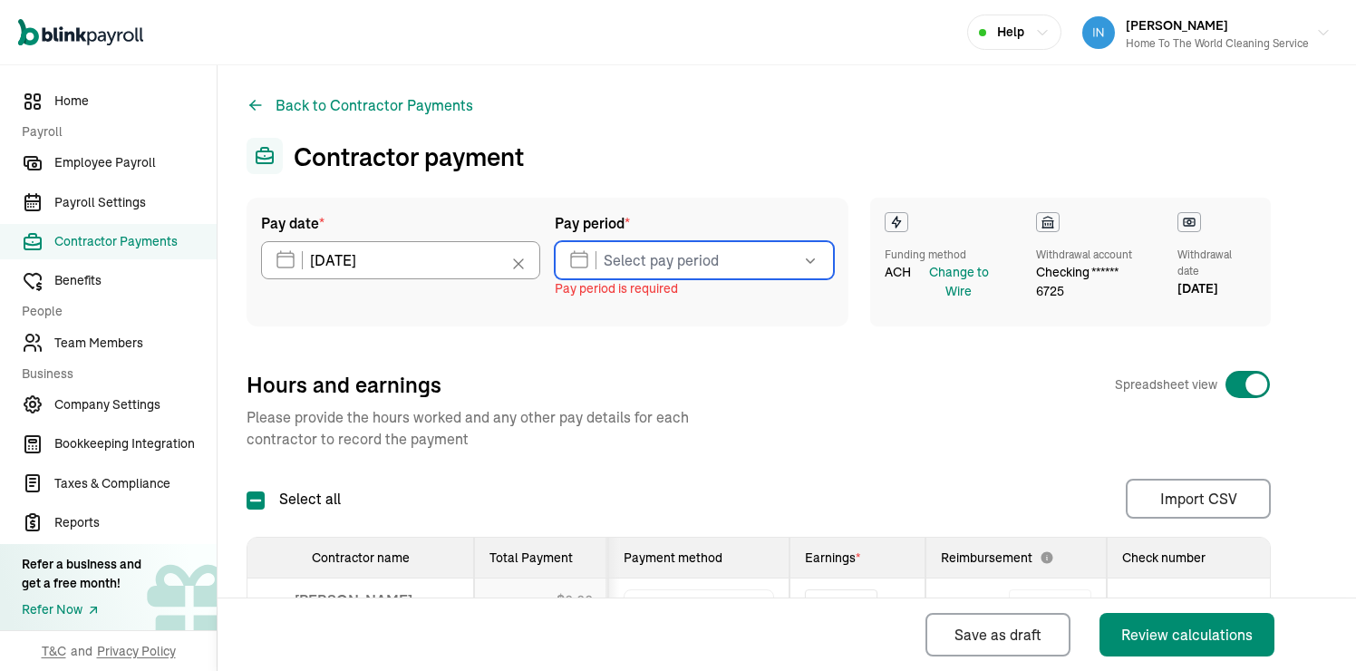
click at [650, 270] on input "text" at bounding box center [694, 260] width 279 height 38
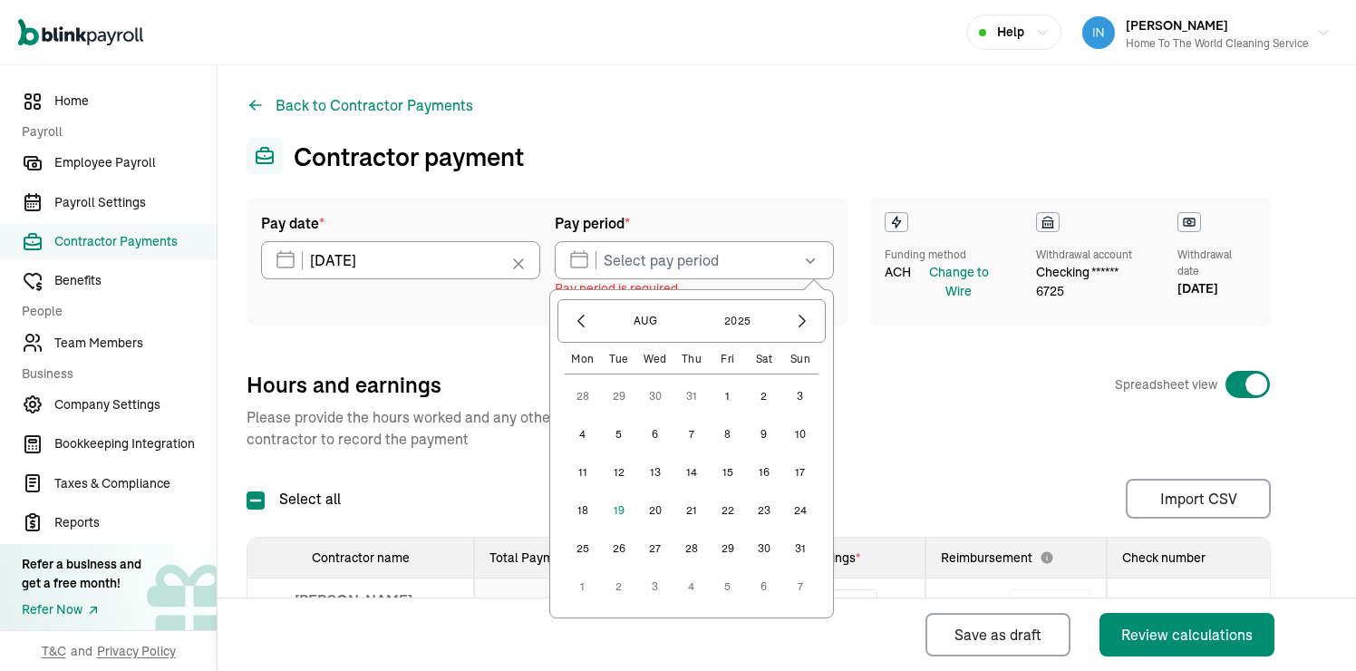
click at [804, 432] on button "10" at bounding box center [800, 434] width 36 height 36
click at [764, 474] on button "16" at bounding box center [764, 472] width 36 height 36
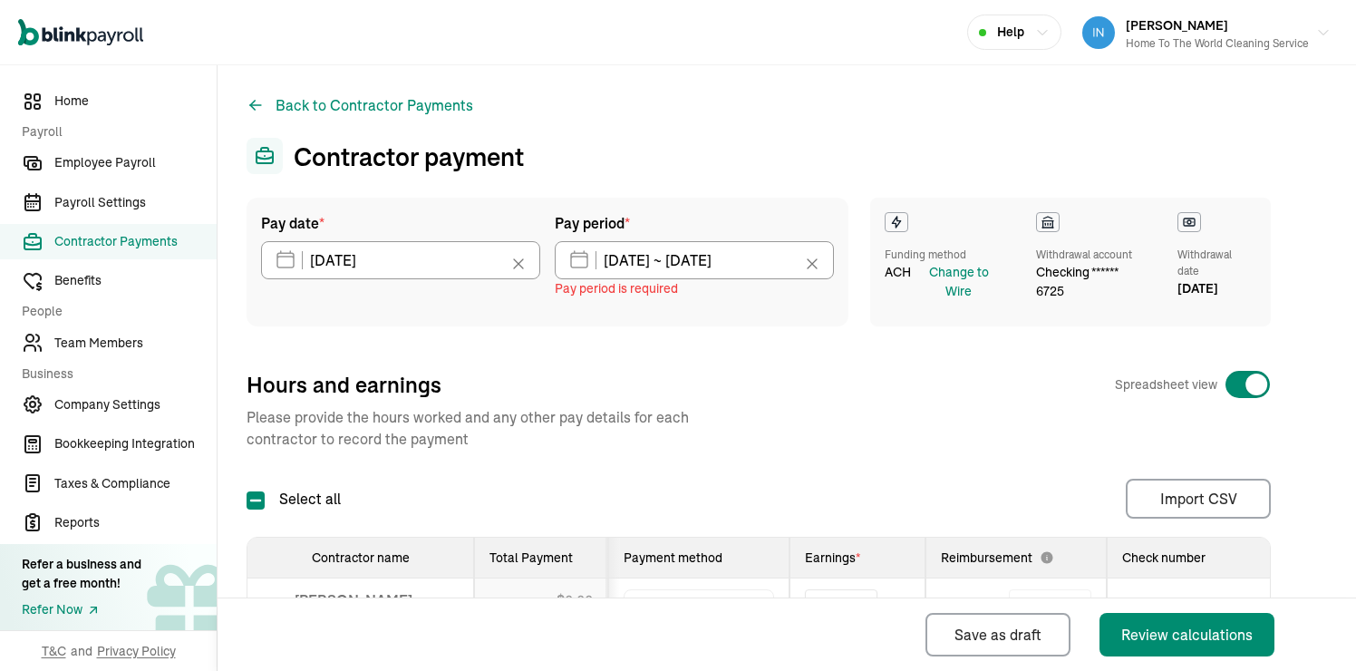
type input "[DATE] ~ [DATE]"
click at [454, 267] on input "[DATE]" at bounding box center [400, 260] width 279 height 38
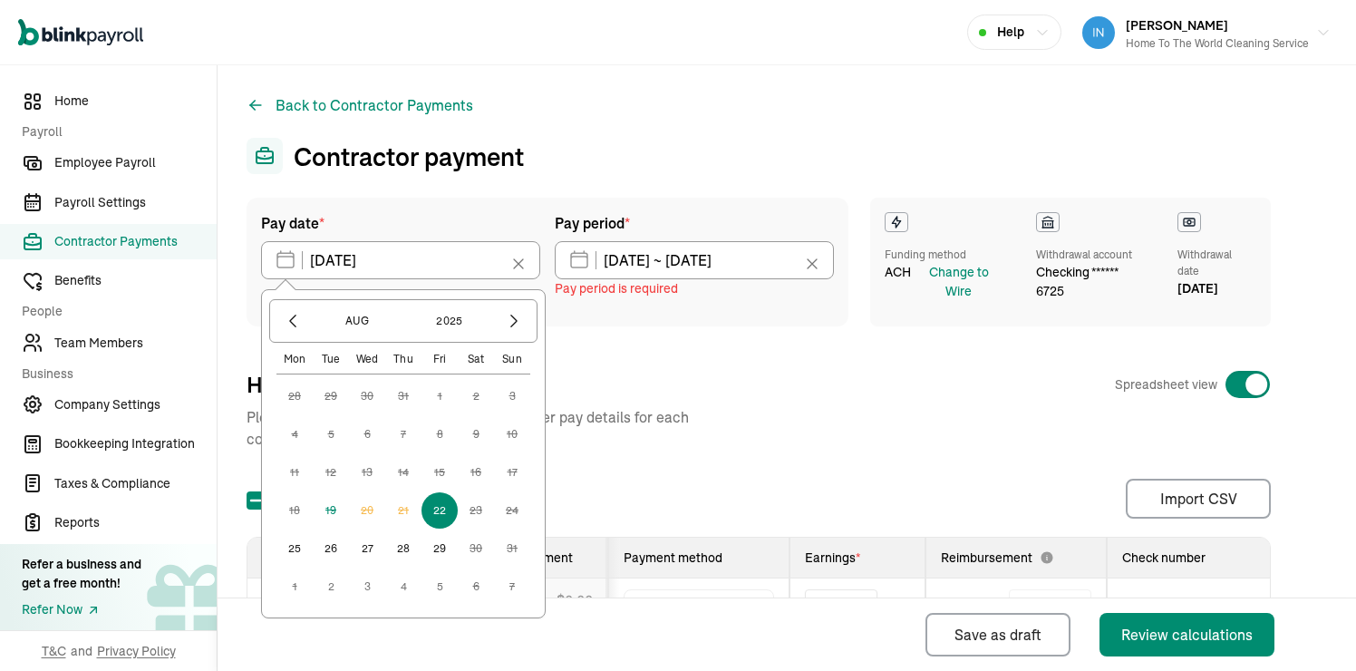
click at [439, 518] on button "22" at bounding box center [440, 510] width 36 height 36
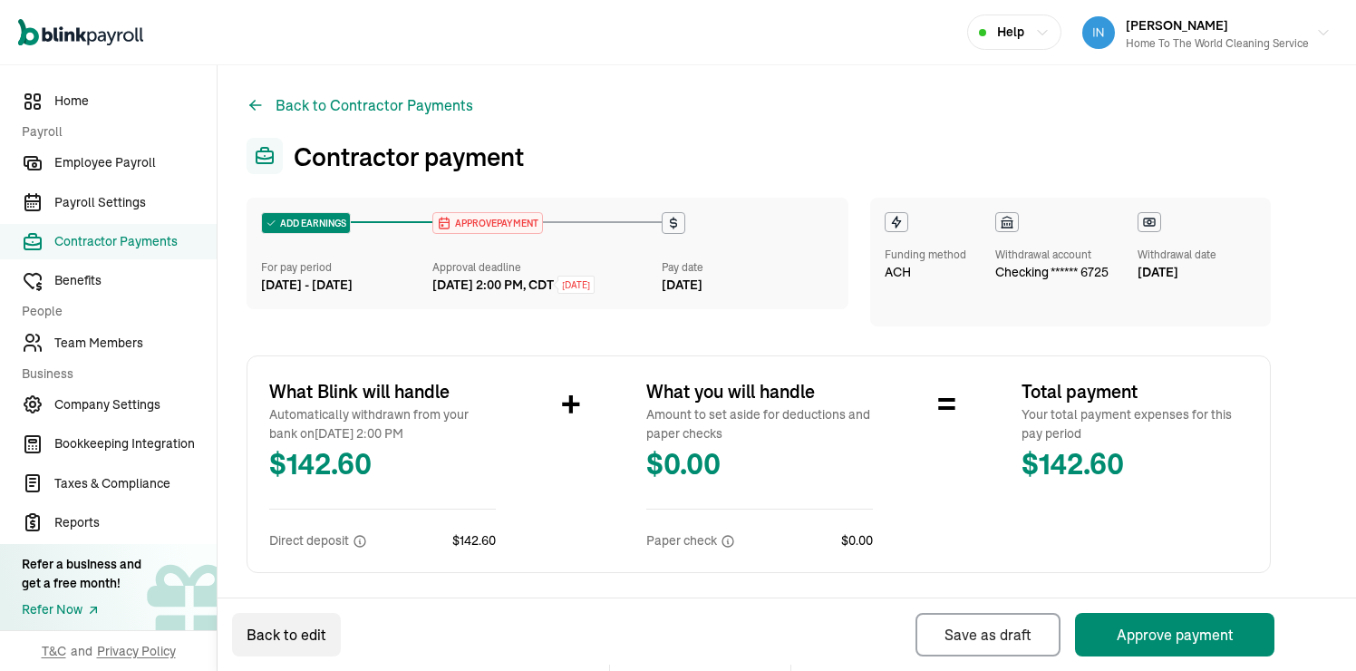
click at [1060, 286] on div "Withdrawal account checking ****** 6725" at bounding box center [1051, 262] width 113 height 100
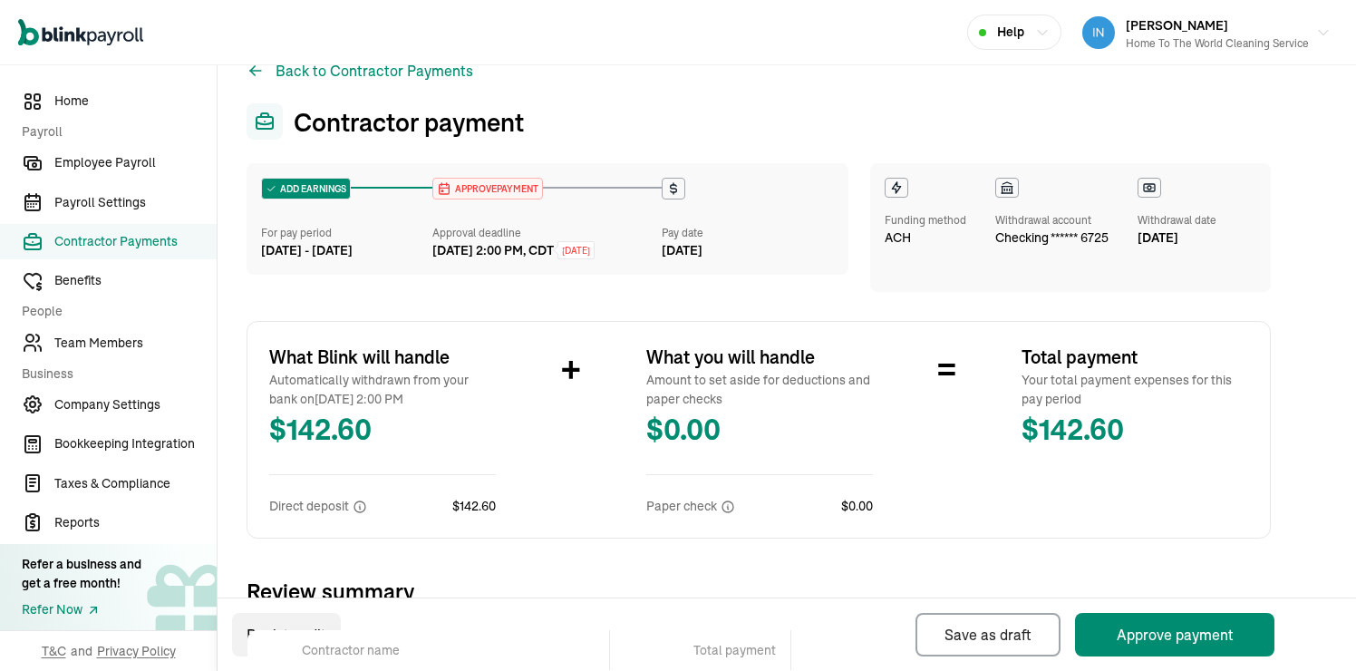
scroll to position [273, 0]
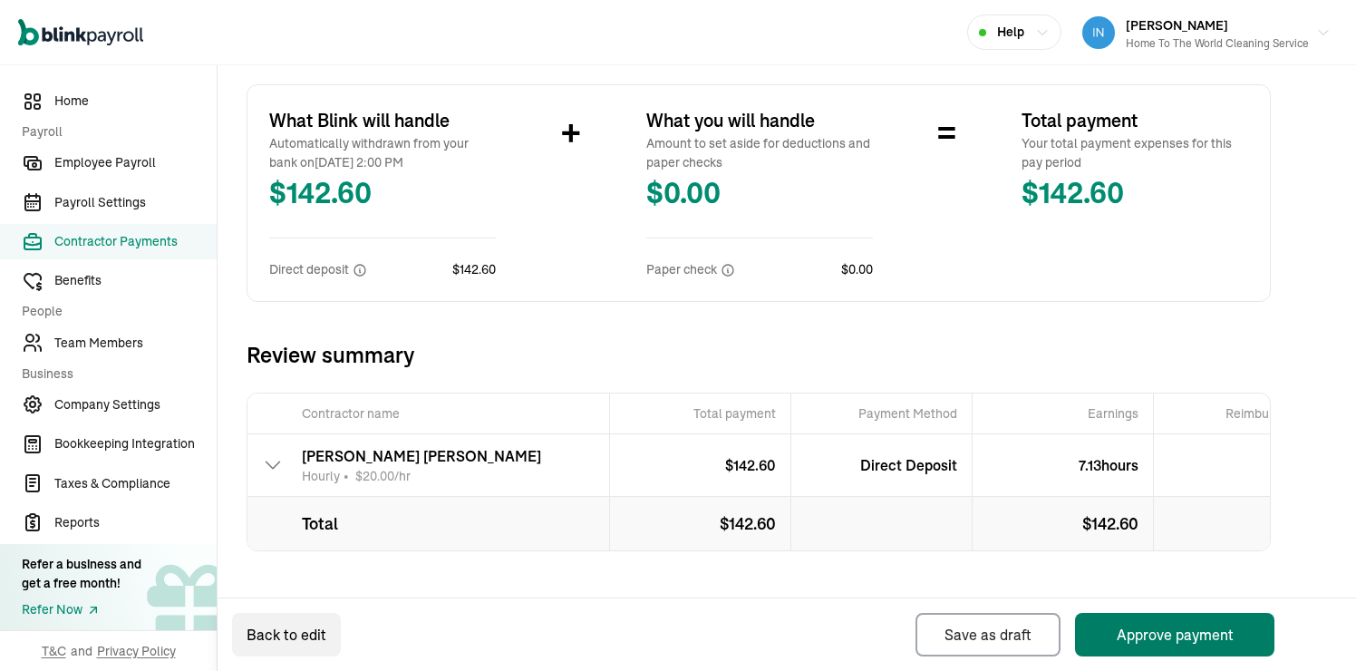
click at [1158, 639] on button "Approve payment" at bounding box center [1174, 635] width 199 height 44
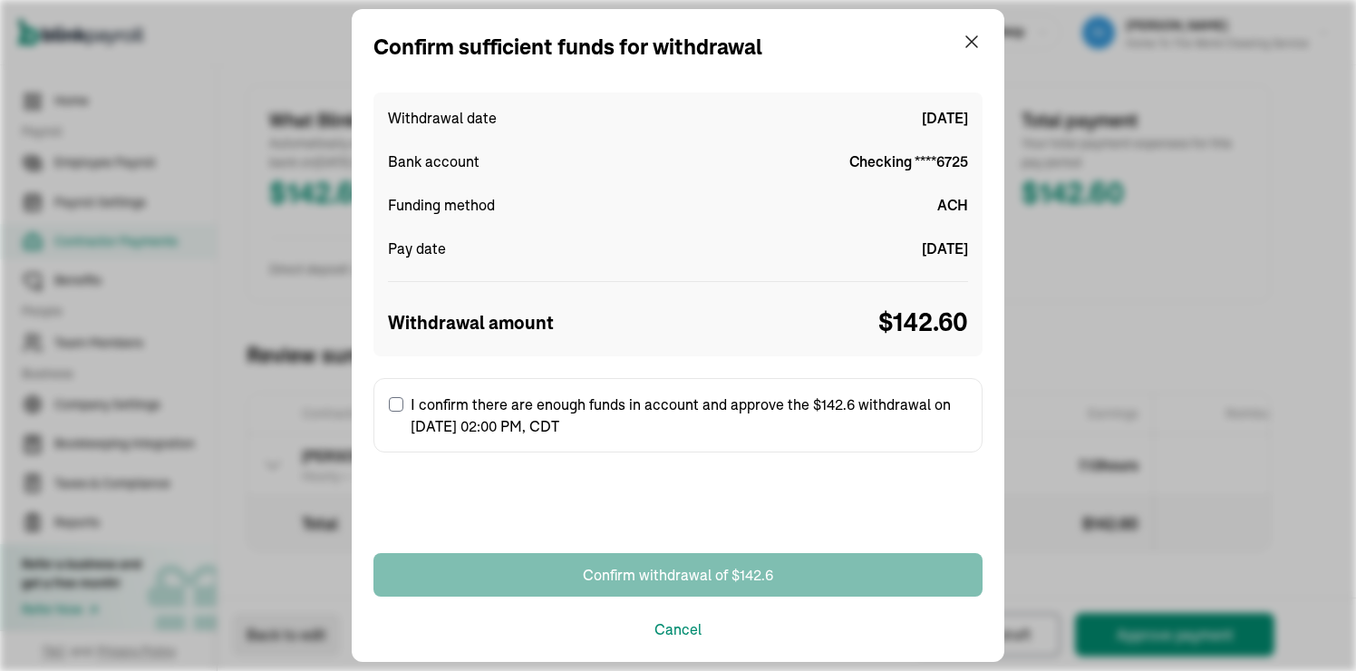
click at [422, 410] on label "I confirm there are enough funds in account and approve the $142.6 withdrawal o…" at bounding box center [677, 415] width 609 height 74
click at [403, 410] on input "I confirm there are enough funds in account and approve the $142.6 withdrawal o…" at bounding box center [396, 404] width 15 height 15
checkbox input "true"
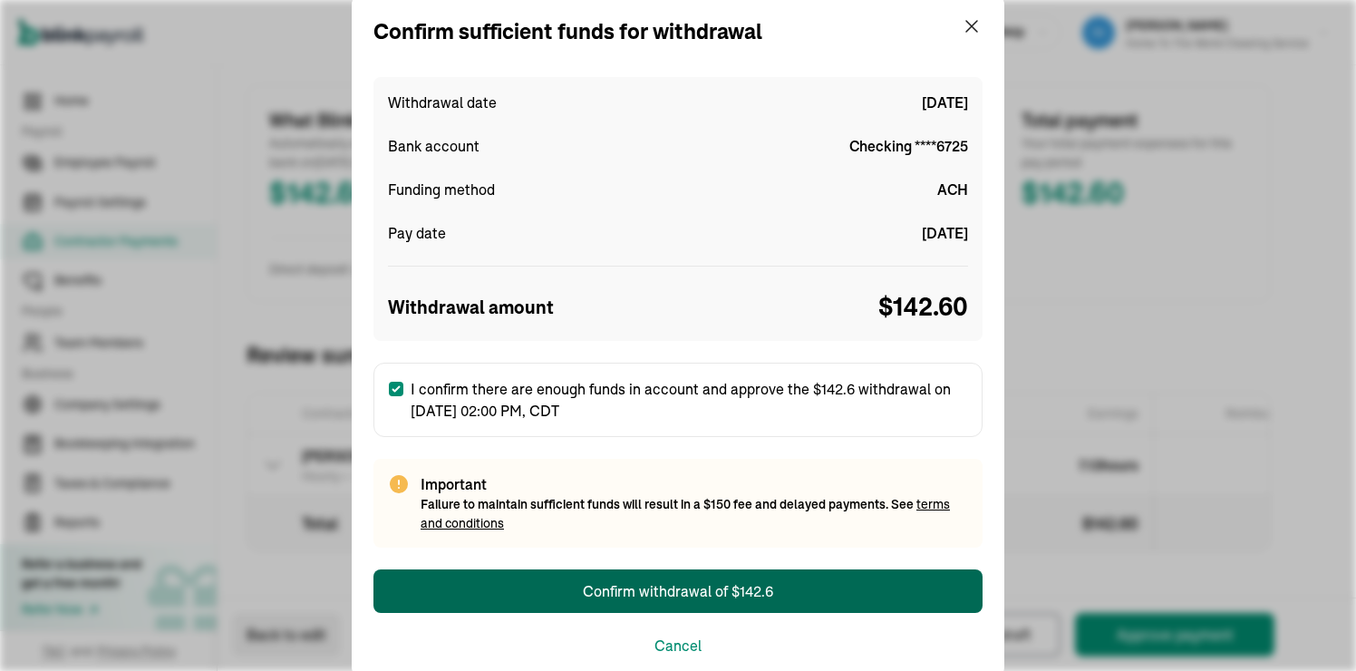
click at [652, 596] on div "Confirm withdrawal of $142.6" at bounding box center [678, 591] width 190 height 22
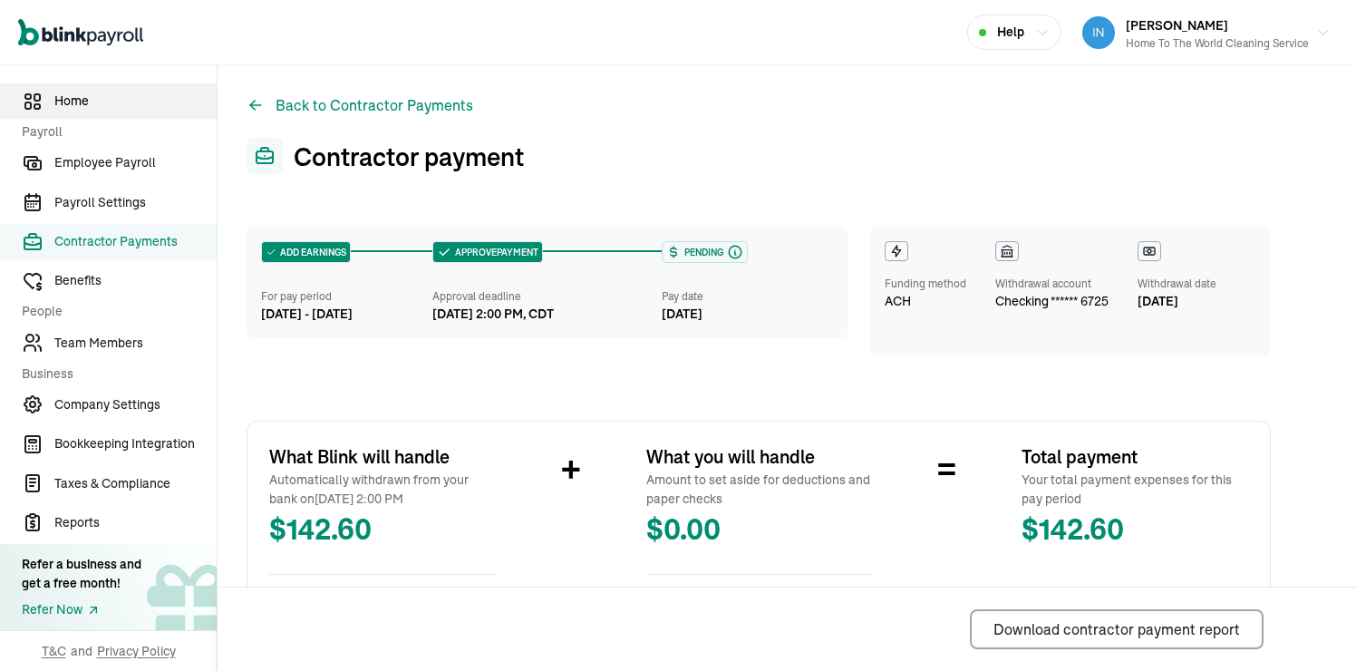
click at [74, 109] on span "Home" at bounding box center [135, 101] width 162 height 19
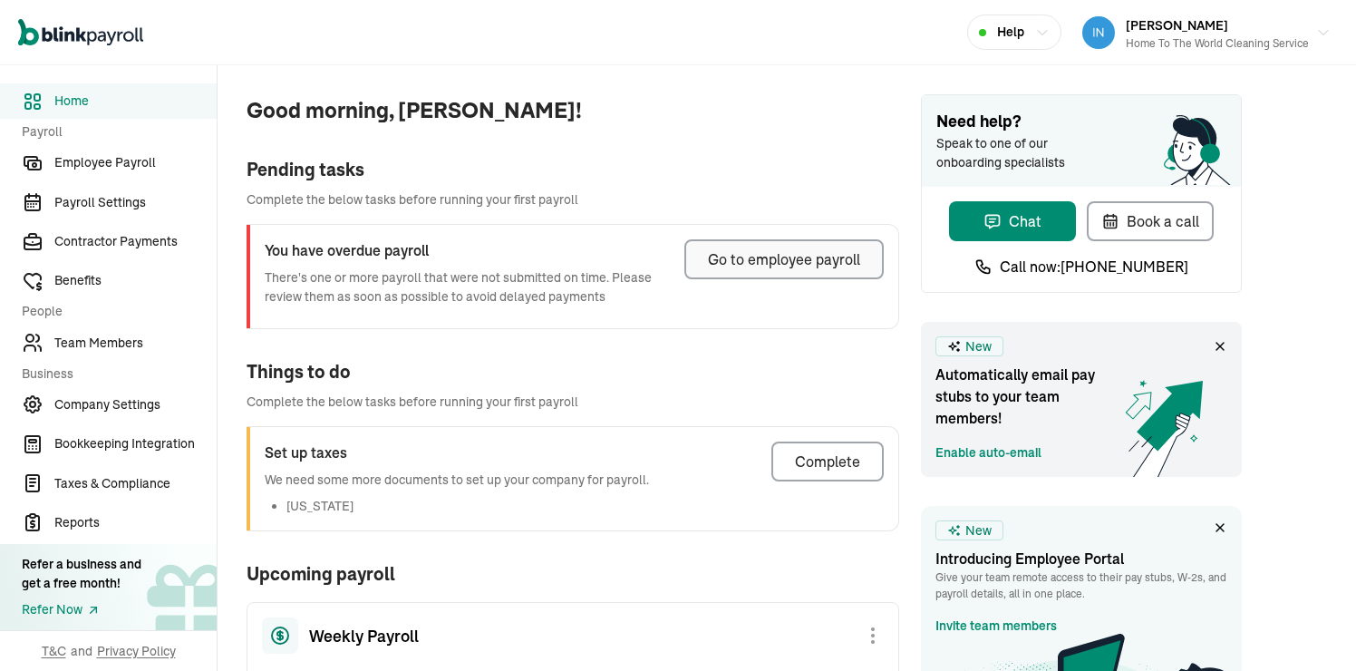
click at [857, 270] on button "Go to employee payroll" at bounding box center [783, 259] width 199 height 40
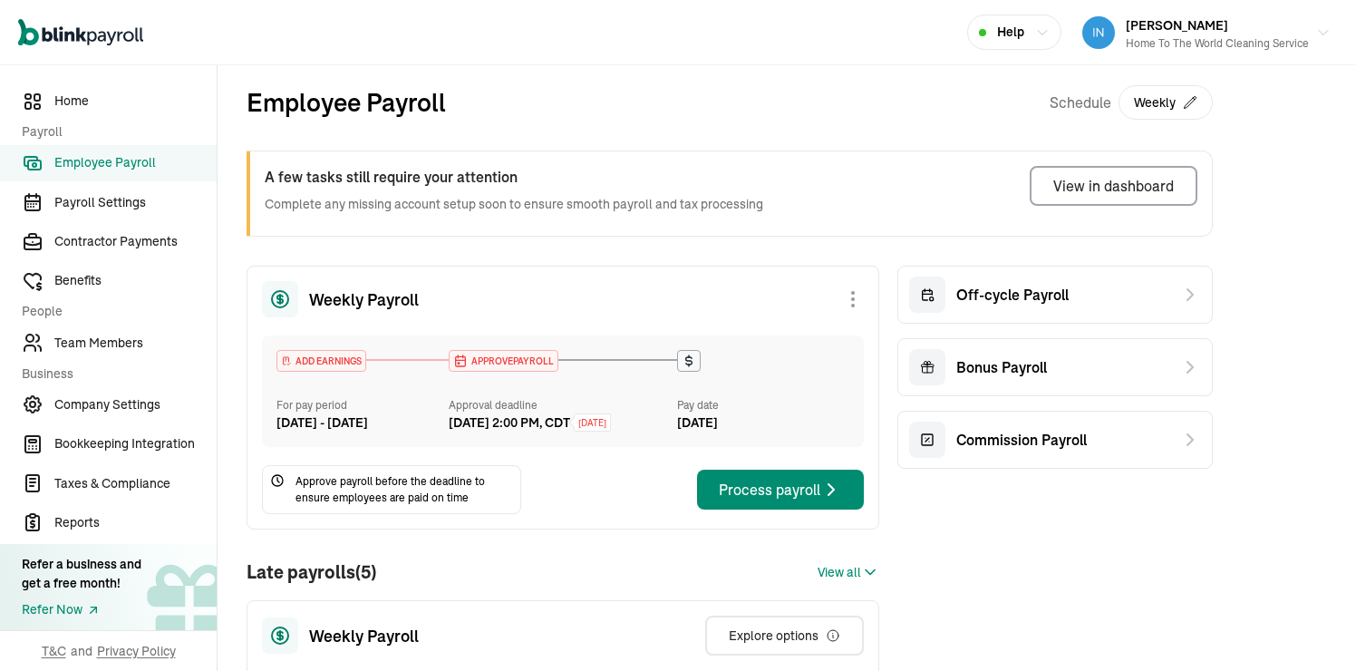
scroll to position [58, 0]
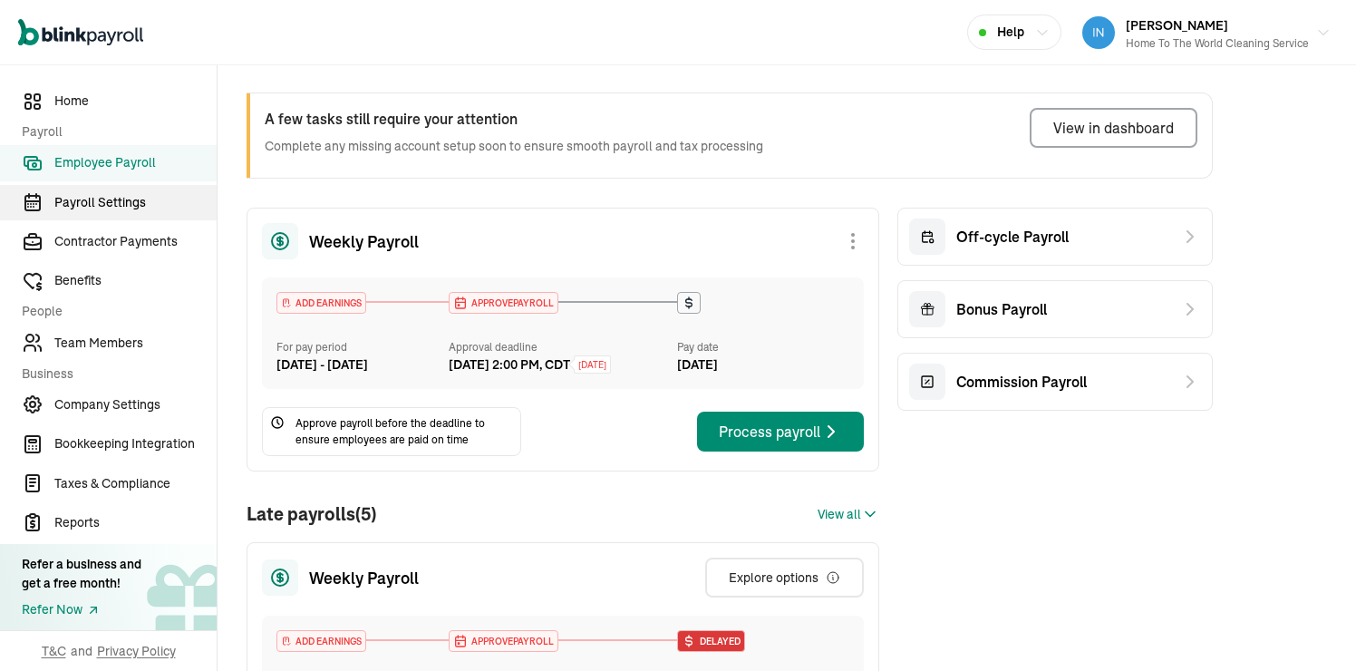
click at [117, 213] on link "Payroll Settings" at bounding box center [108, 202] width 217 height 35
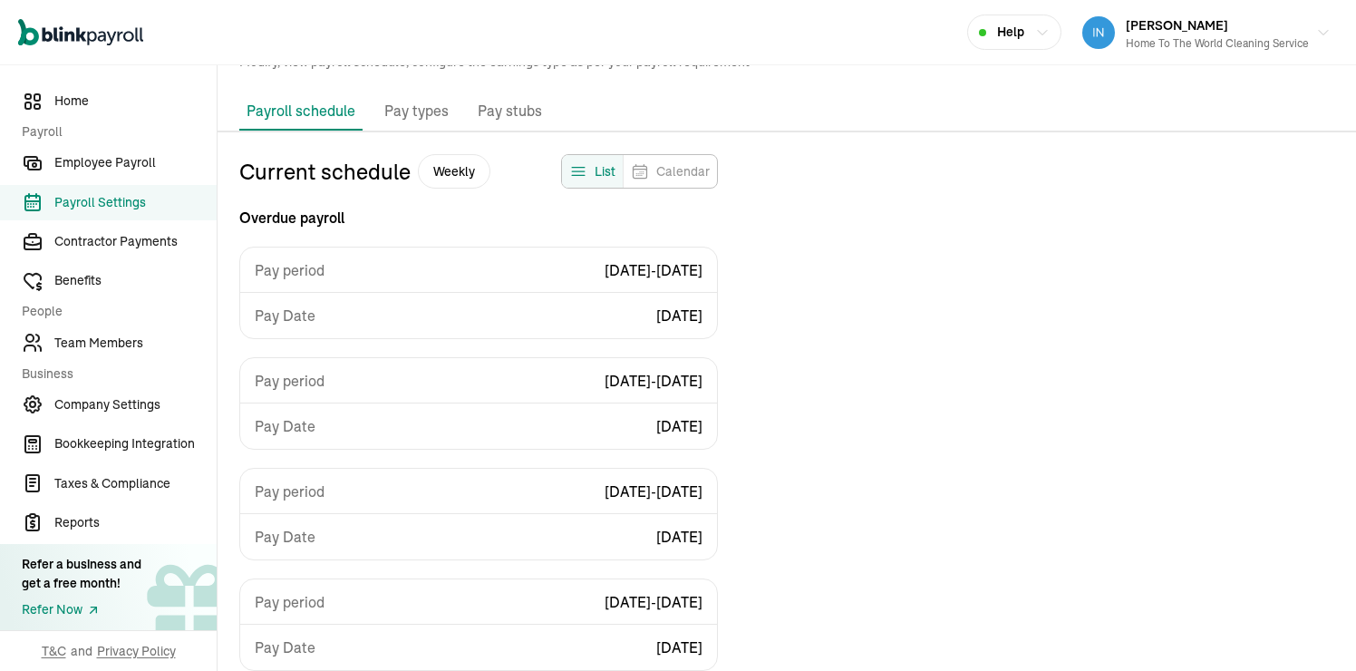
scroll to position [56, 0]
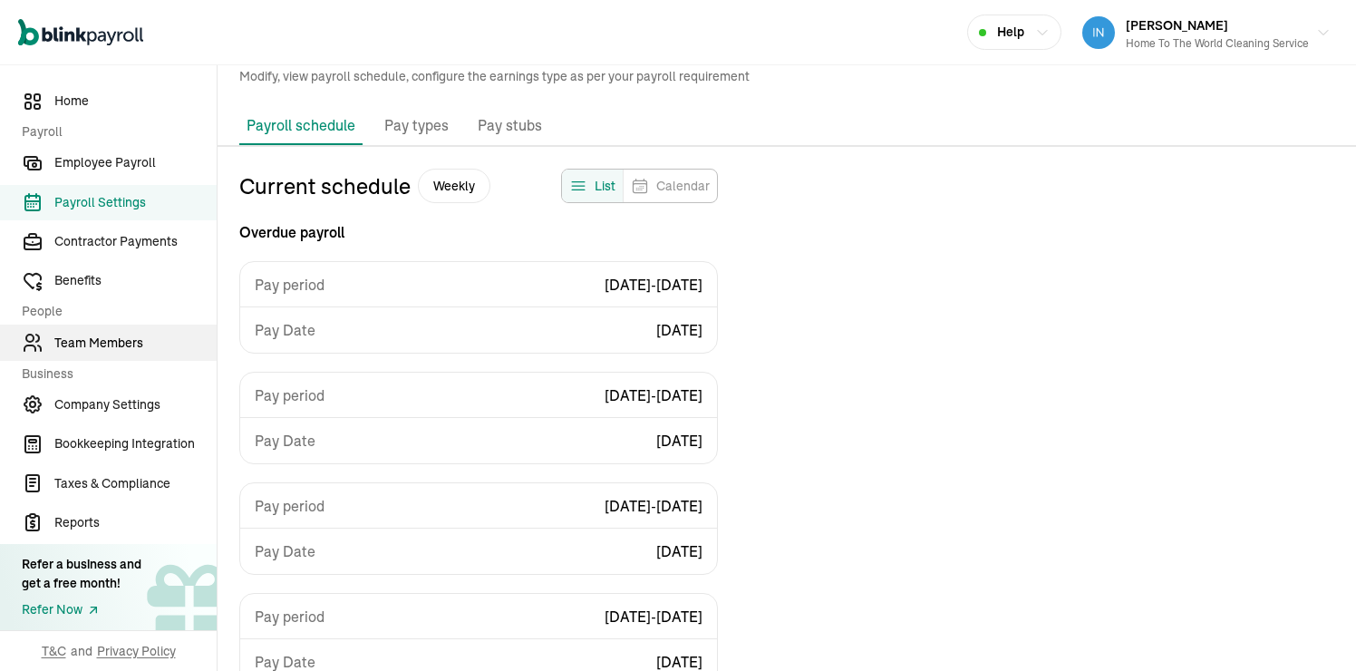
click at [111, 352] on span "Team Members" at bounding box center [135, 343] width 162 height 19
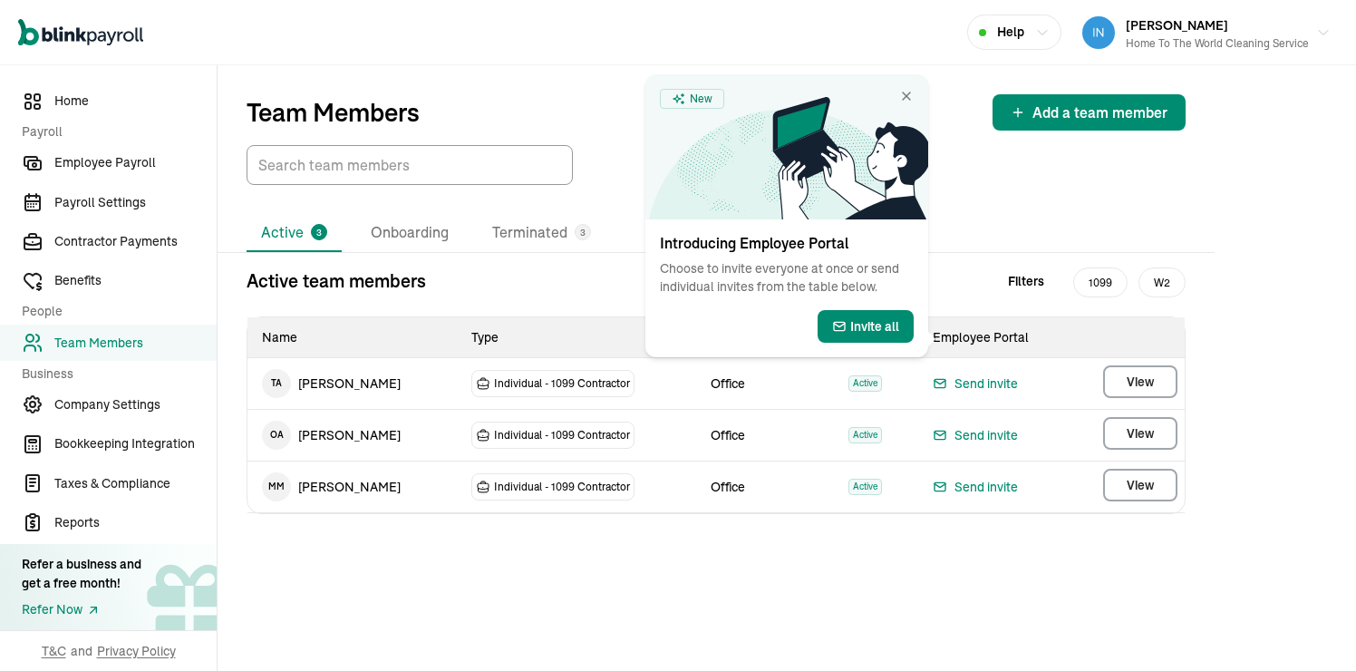
click at [907, 105] on icon at bounding box center [850, 158] width 156 height 122
